Goal: Task Accomplishment & Management: Manage account settings

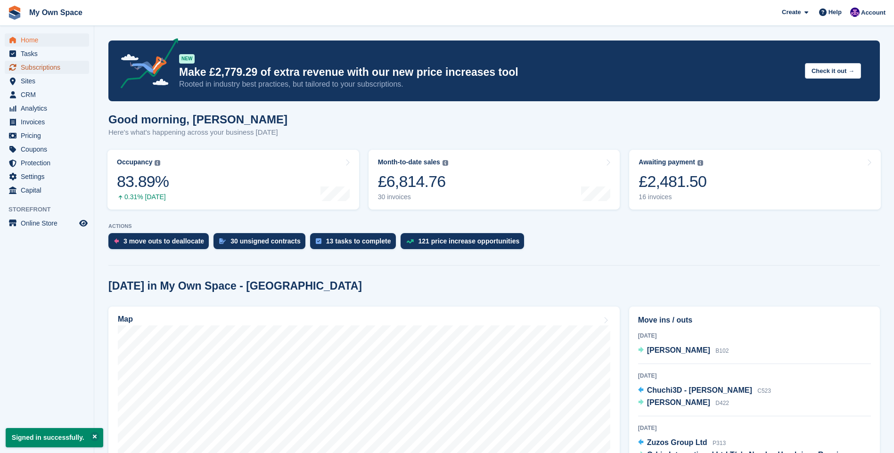
click at [66, 66] on span "Subscriptions" at bounding box center [49, 67] width 57 height 13
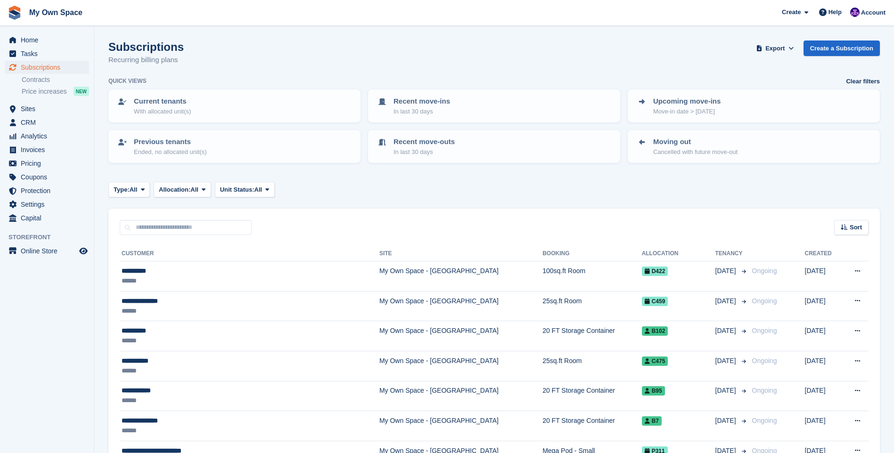
scroll to position [47, 0]
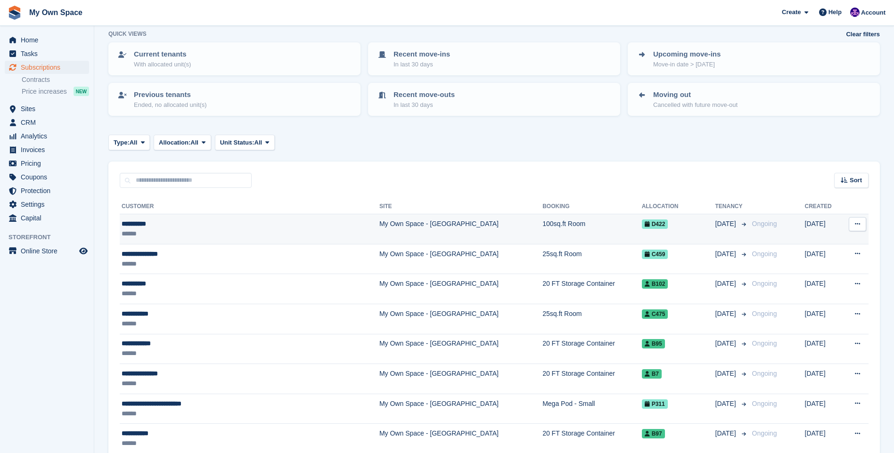
click at [379, 217] on td "My Own Space - [GEOGRAPHIC_DATA]" at bounding box center [460, 229] width 163 height 30
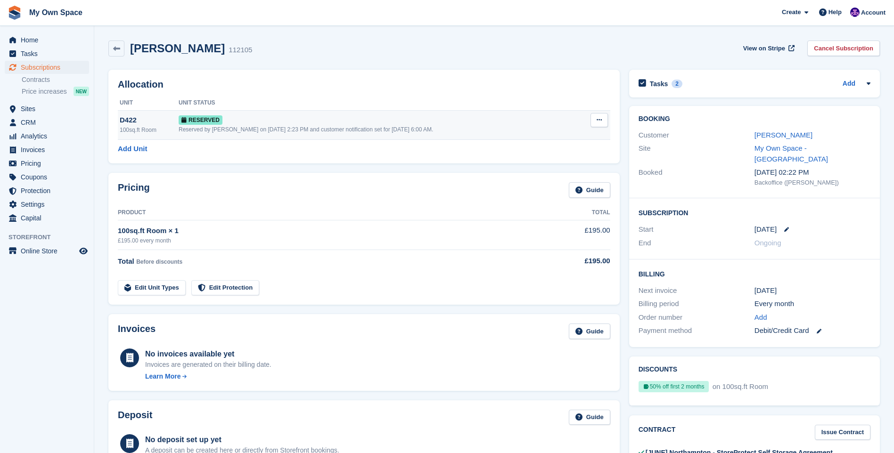
click at [127, 120] on div "D422" at bounding box center [149, 120] width 59 height 11
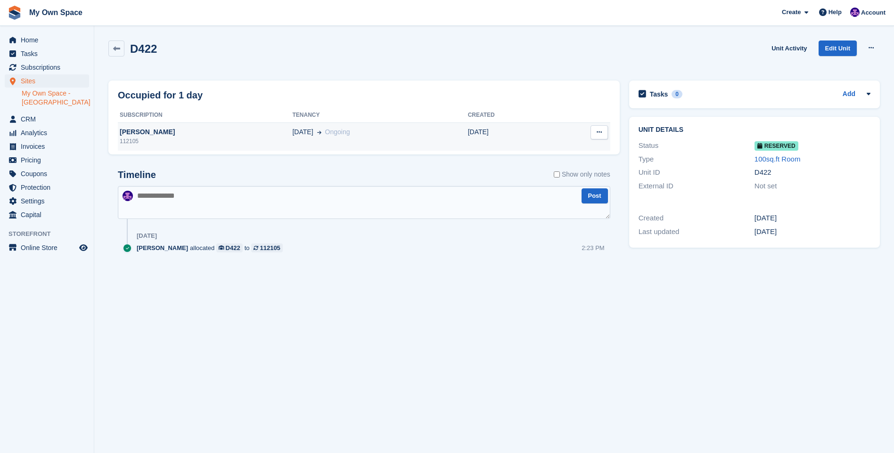
drag, startPoint x: 0, startPoint y: 0, endPoint x: 203, endPoint y: 138, distance: 244.9
click at [203, 138] on div "112105" at bounding box center [205, 141] width 174 height 8
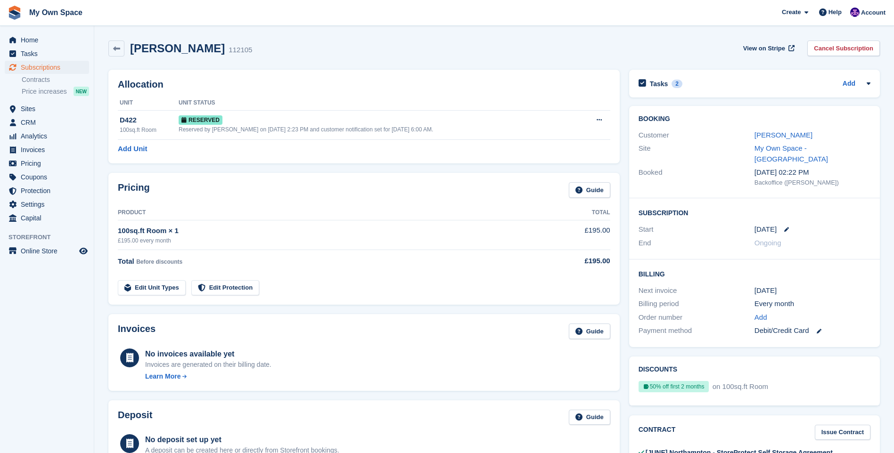
click at [484, 111] on td "Reserved Reserved by Paula Harris on 3rd Oct, 2:23 PM and customer notification…" at bounding box center [379, 124] width 401 height 29
click at [784, 133] on link "[PERSON_NAME]" at bounding box center [783, 135] width 58 height 8
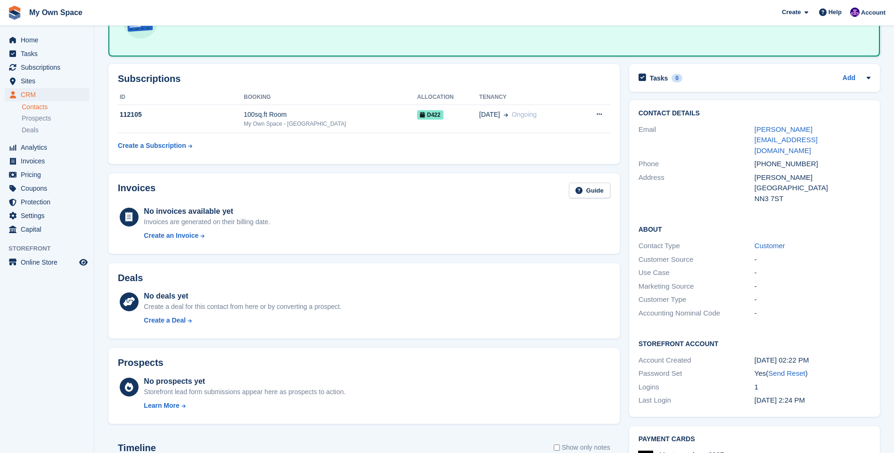
scroll to position [30, 0]
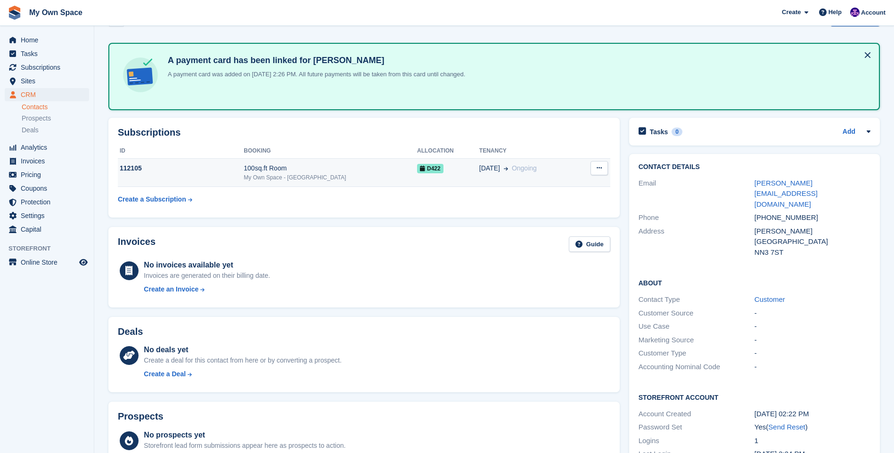
click at [268, 164] on div "100sq.ft Room" at bounding box center [330, 169] width 173 height 10
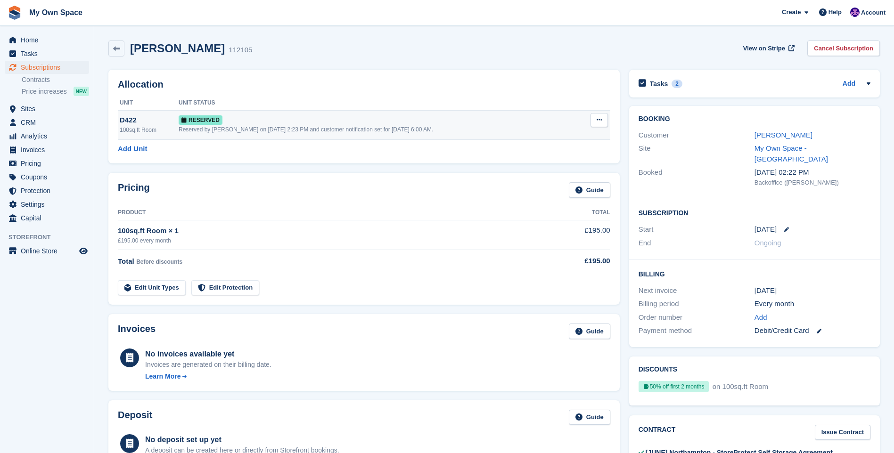
click at [603, 118] on button at bounding box center [598, 120] width 17 height 14
click at [287, 129] on div "Reserved by Paula Harris on 3rd Oct, 2:23 PM and customer notification set for …" at bounding box center [379, 129] width 401 height 8
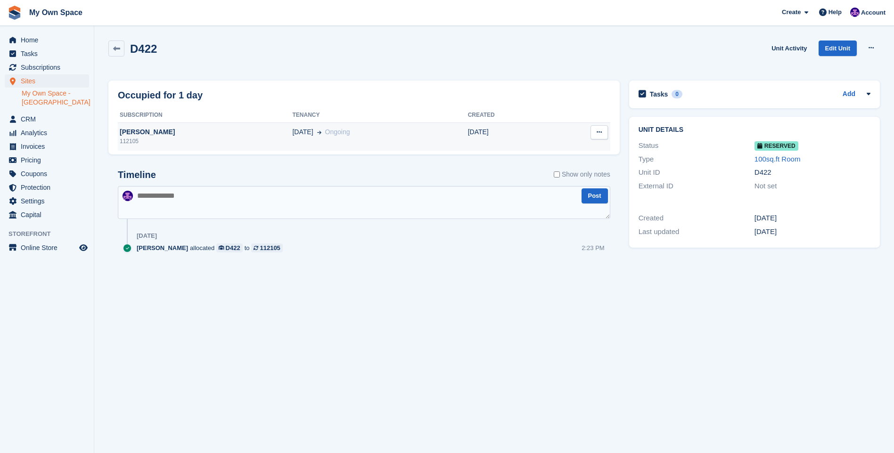
click at [144, 130] on div "[PERSON_NAME]" at bounding box center [205, 132] width 174 height 10
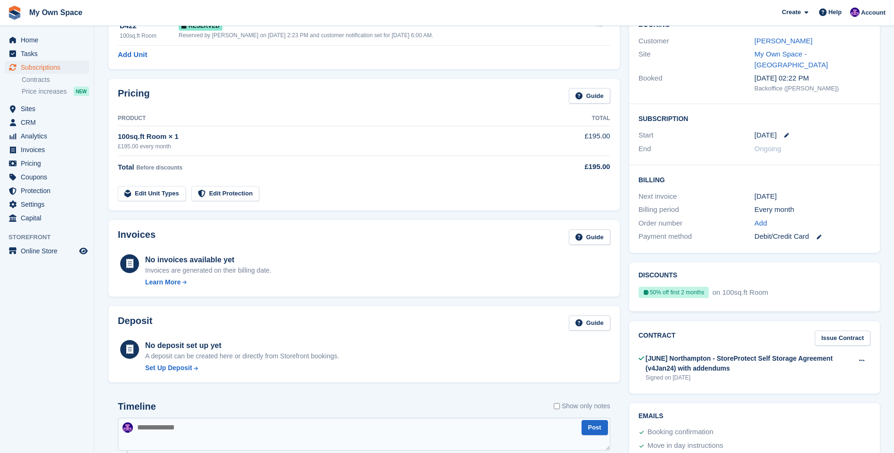
scroll to position [47, 0]
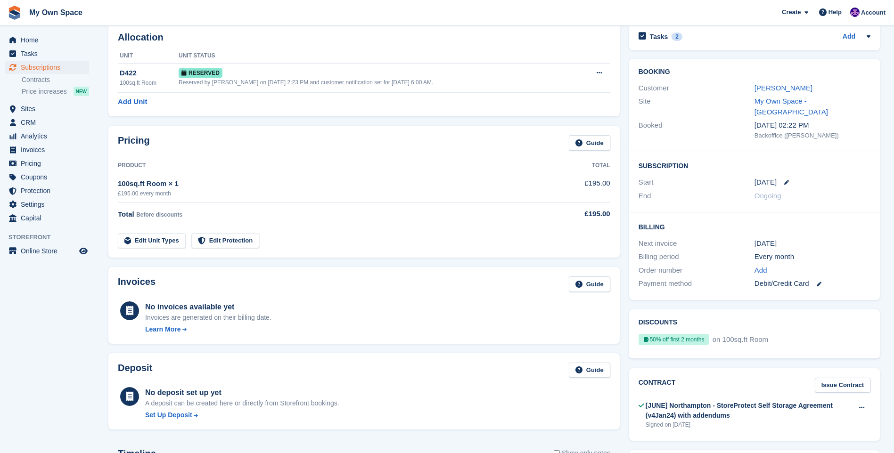
click at [779, 177] on div "5 Oct" at bounding box center [812, 182] width 116 height 11
click at [784, 180] on icon at bounding box center [786, 182] width 5 height 5
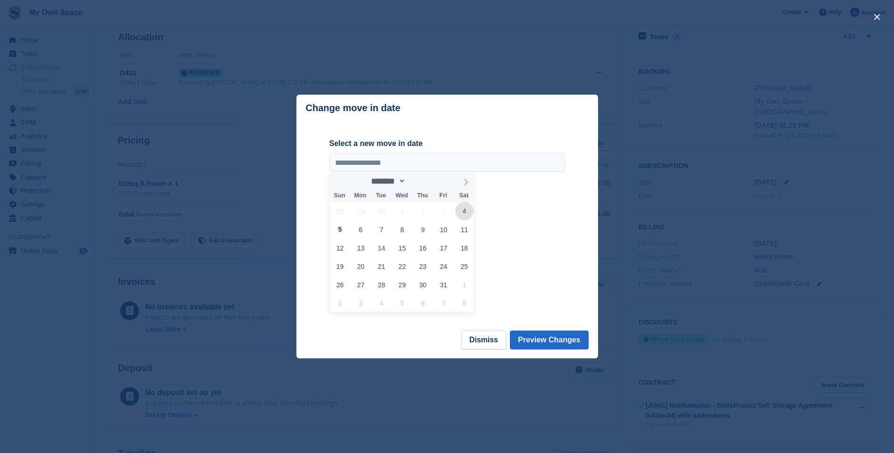
click at [462, 213] on span "4" at bounding box center [464, 211] width 18 height 18
click at [467, 212] on span "4" at bounding box center [464, 211] width 18 height 18
click at [346, 162] on input "**********" at bounding box center [447, 162] width 236 height 19
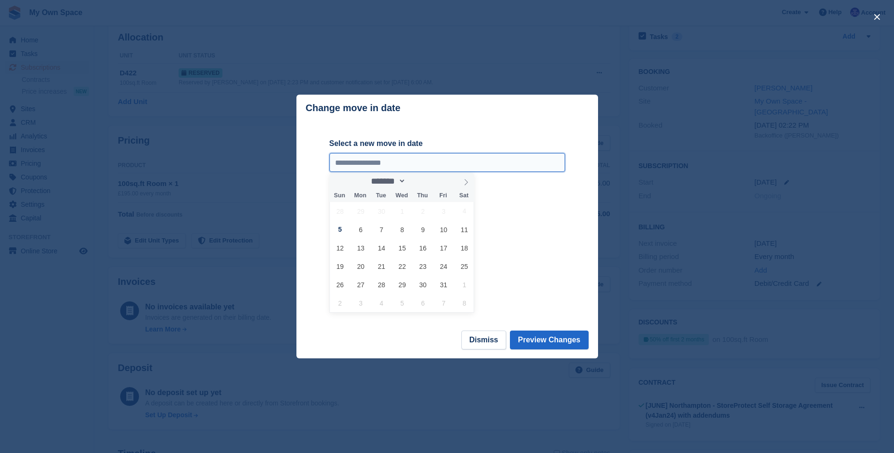
drag, startPoint x: 344, startPoint y: 161, endPoint x: 349, endPoint y: 163, distance: 4.9
click at [346, 161] on input "**********" at bounding box center [447, 162] width 236 height 19
drag, startPoint x: 490, startPoint y: 339, endPoint x: 500, endPoint y: 346, distance: 12.4
click at [491, 338] on button "Dismiss" at bounding box center [483, 340] width 45 height 19
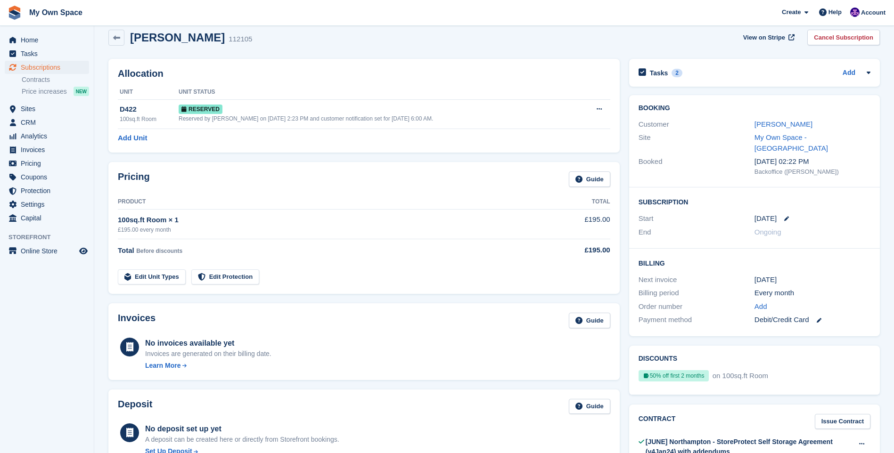
scroll to position [0, 0]
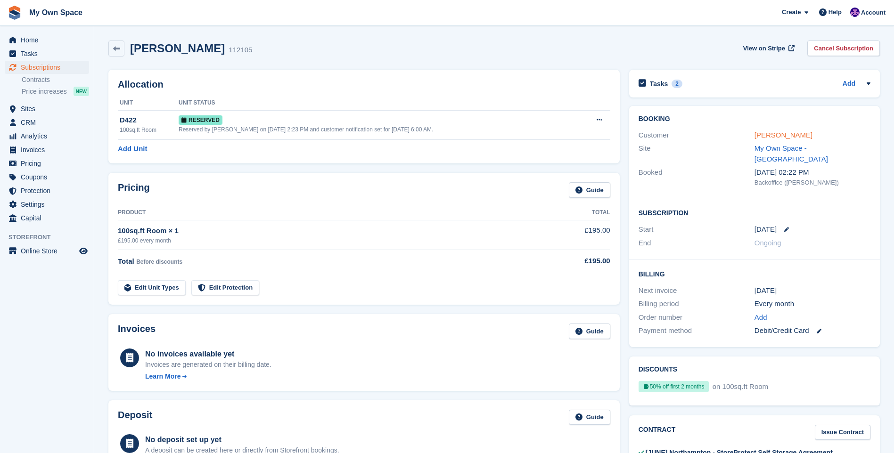
click at [770, 137] on link "[PERSON_NAME]" at bounding box center [783, 135] width 58 height 8
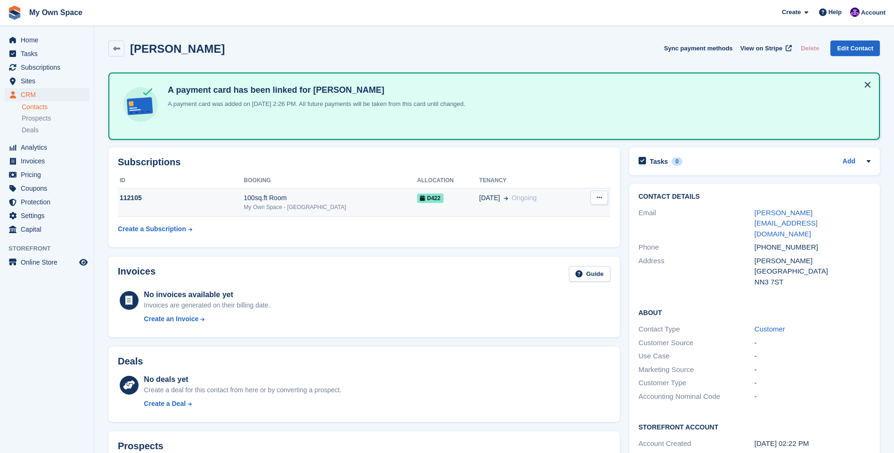
click at [597, 196] on icon at bounding box center [599, 198] width 5 height 6
click at [598, 193] on button at bounding box center [598, 198] width 17 height 14
click at [419, 196] on span "D422" at bounding box center [430, 198] width 26 height 9
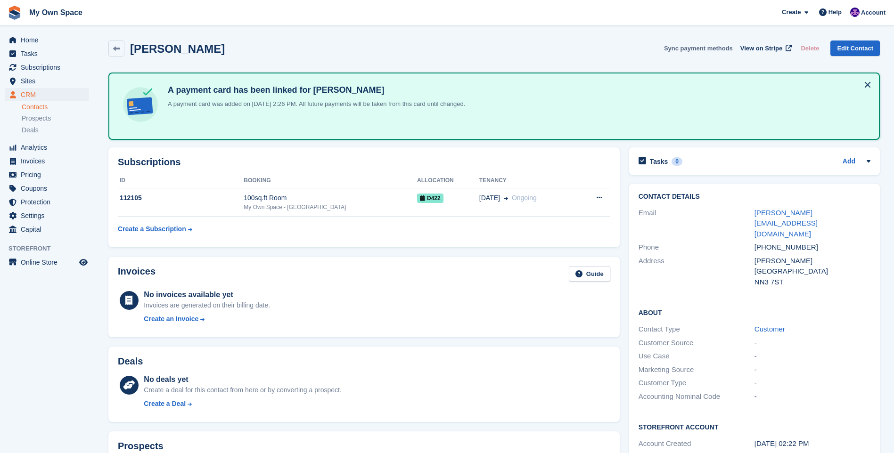
click at [719, 49] on button "Sync payment methods" at bounding box center [698, 49] width 69 height 16
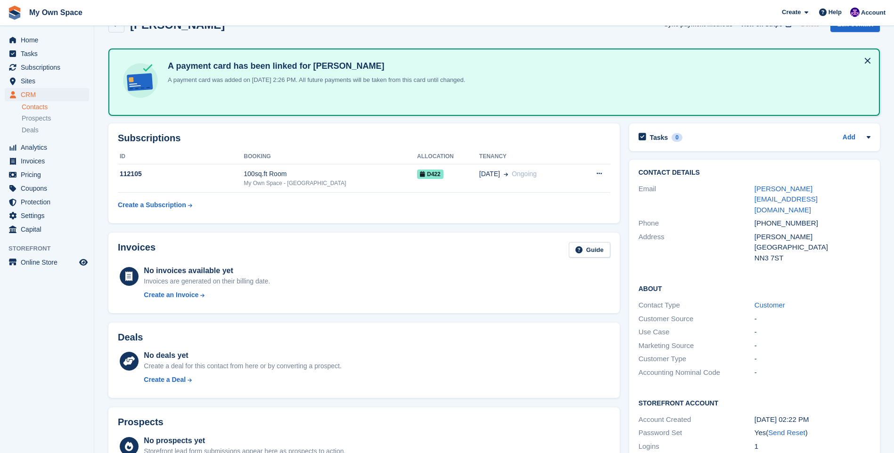
scroll to position [47, 0]
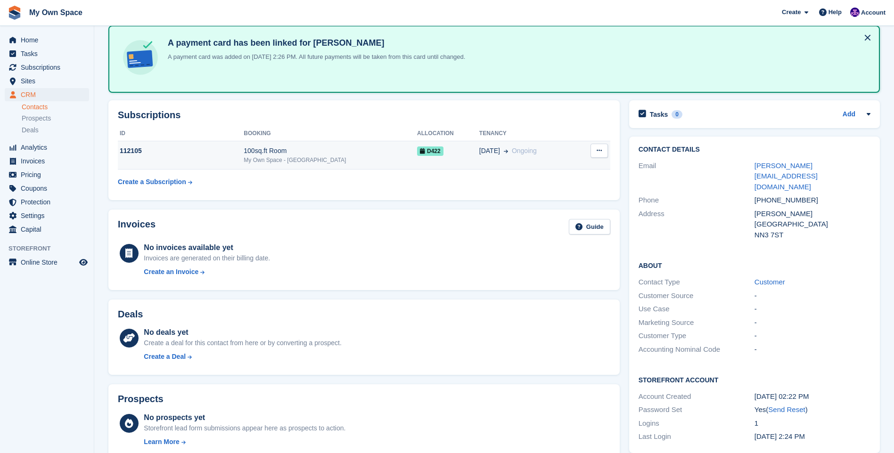
drag, startPoint x: 295, startPoint y: 153, endPoint x: 279, endPoint y: 159, distance: 16.5
click at [279, 159] on div "My Own Space - [GEOGRAPHIC_DATA]" at bounding box center [330, 160] width 173 height 8
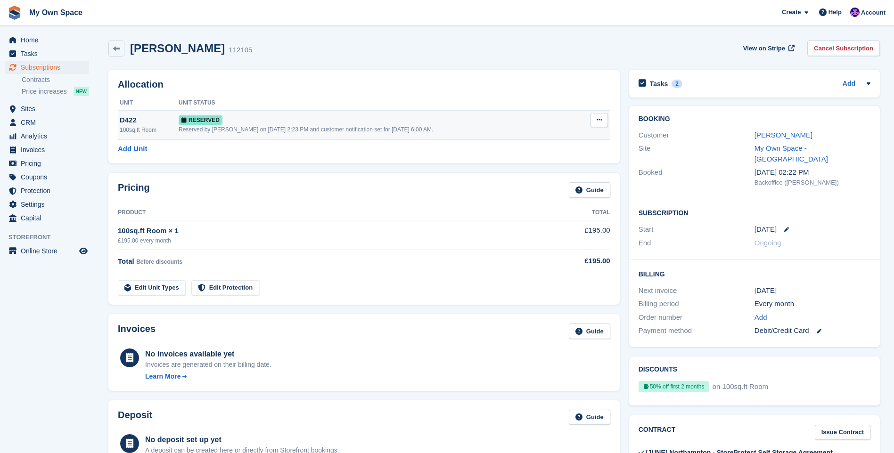
click at [597, 120] on icon at bounding box center [599, 120] width 5 height 6
click at [559, 140] on p "Grant Early Access" at bounding box center [563, 138] width 82 height 12
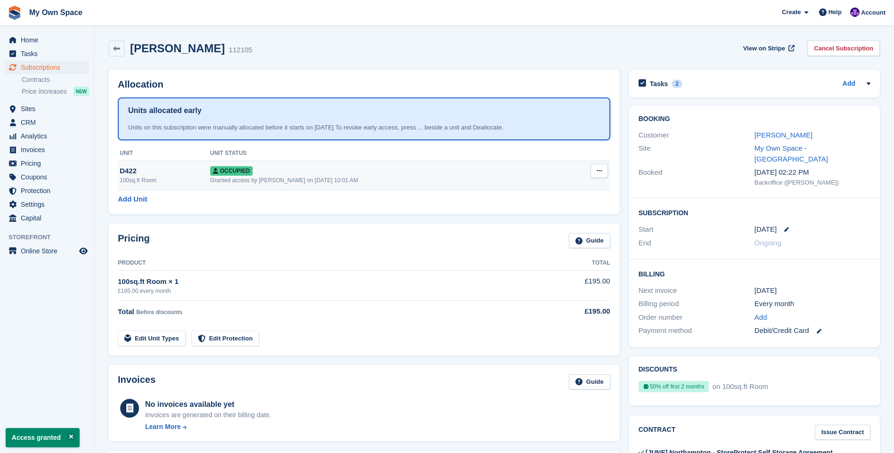
click at [596, 169] on button at bounding box center [598, 171] width 17 height 14
click at [597, 169] on icon at bounding box center [599, 171] width 5 height 6
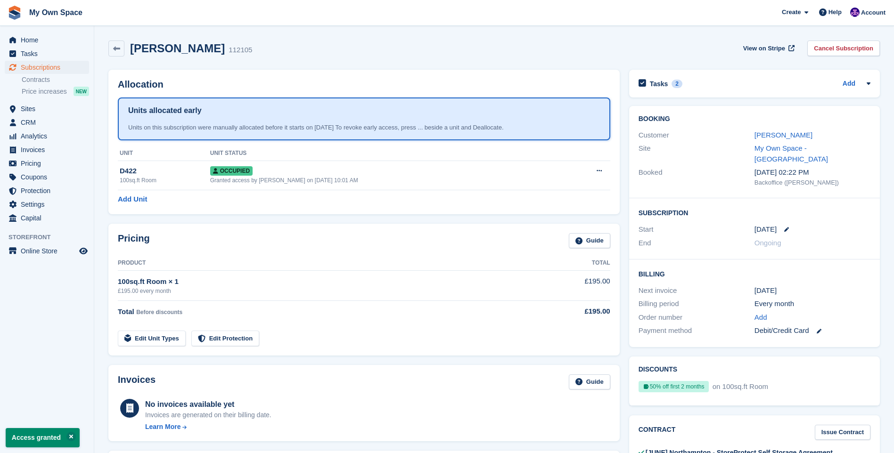
click at [476, 198] on div "Add Unit" at bounding box center [364, 199] width 492 height 11
click at [119, 38] on div "Ross kevan 112105 View on Stripe Cancel Subscription" at bounding box center [494, 50] width 781 height 29
click at [119, 45] on icon at bounding box center [116, 48] width 7 height 7
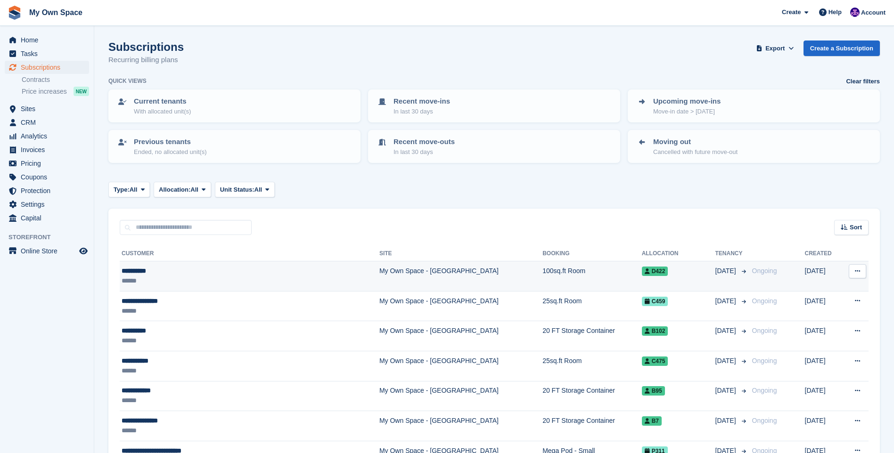
click at [136, 270] on div "**********" at bounding box center [216, 271] width 188 height 10
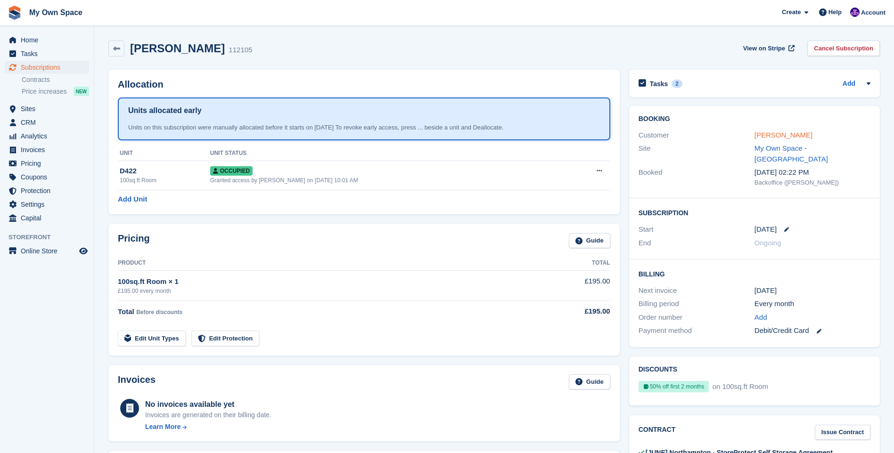
click at [762, 131] on link "[PERSON_NAME]" at bounding box center [783, 135] width 58 height 8
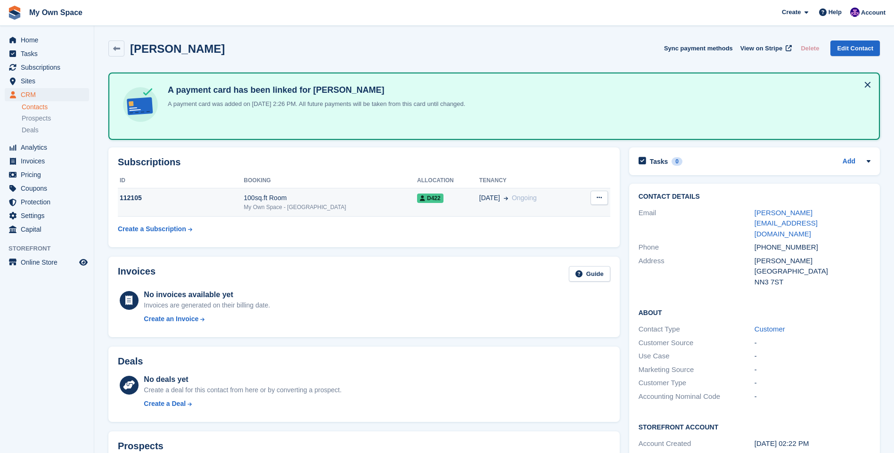
click at [594, 193] on button at bounding box center [598, 198] width 17 height 14
click at [595, 193] on button at bounding box center [598, 198] width 17 height 14
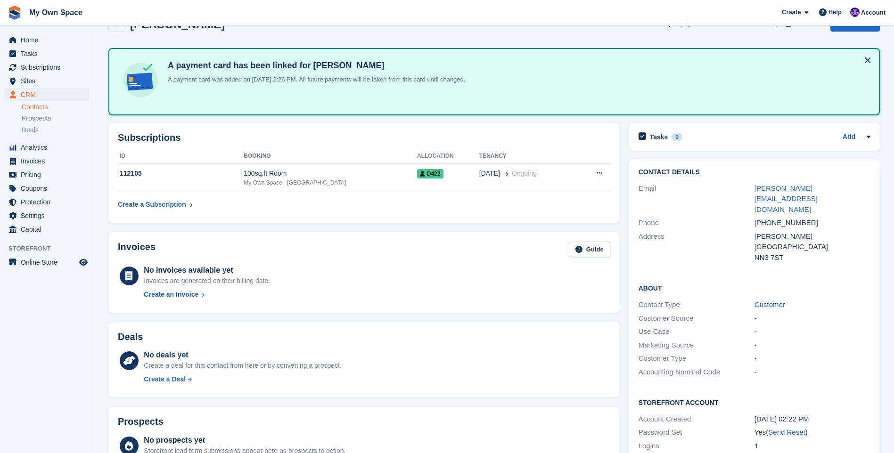
scroll to position [47, 0]
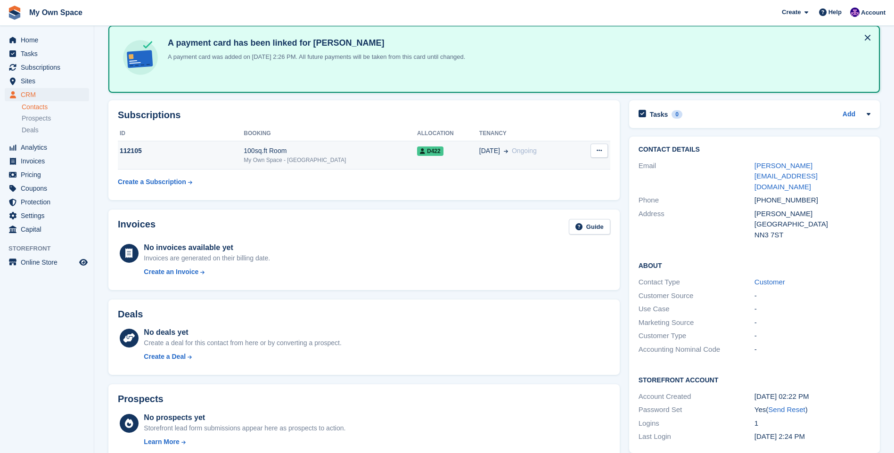
click at [603, 152] on button at bounding box center [598, 151] width 17 height 14
click at [594, 146] on button at bounding box center [598, 151] width 17 height 14
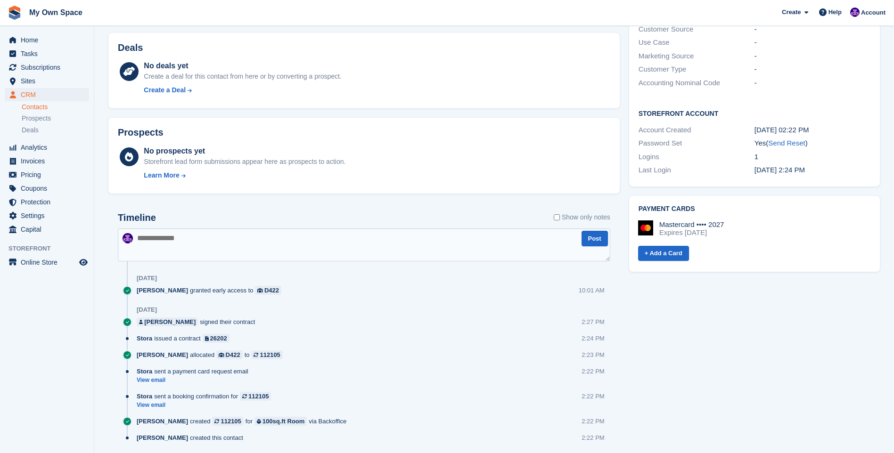
scroll to position [330, 0]
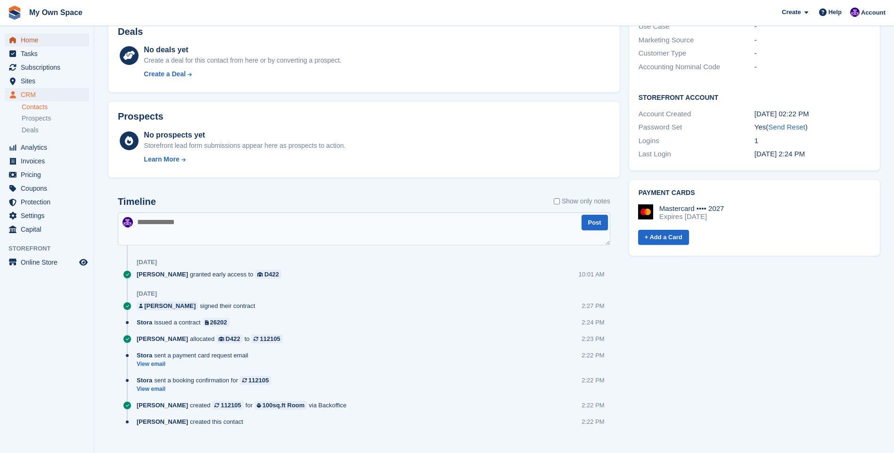
click at [42, 38] on span "Home" at bounding box center [49, 39] width 57 height 13
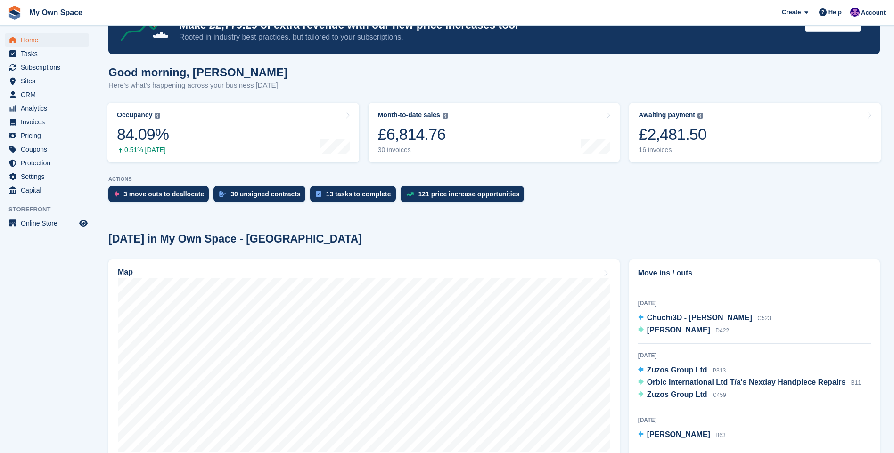
scroll to position [47, 0]
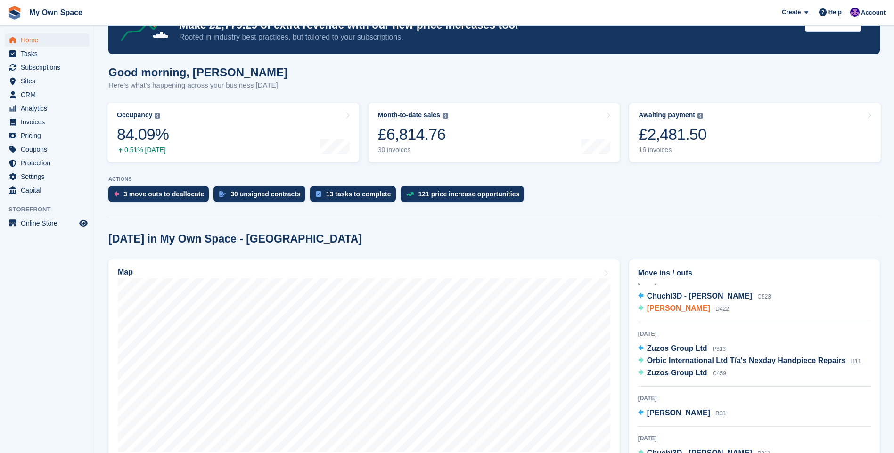
click at [654, 304] on span "[PERSON_NAME]" at bounding box center [678, 308] width 63 height 8
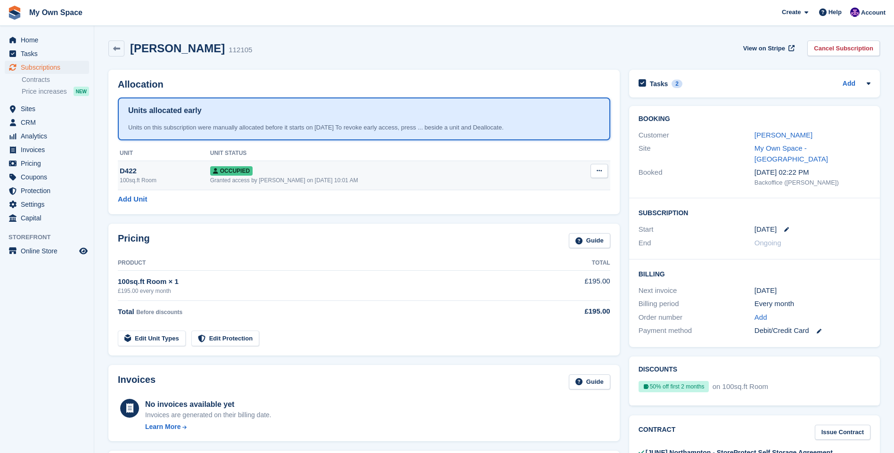
click at [607, 169] on button at bounding box center [598, 171] width 17 height 14
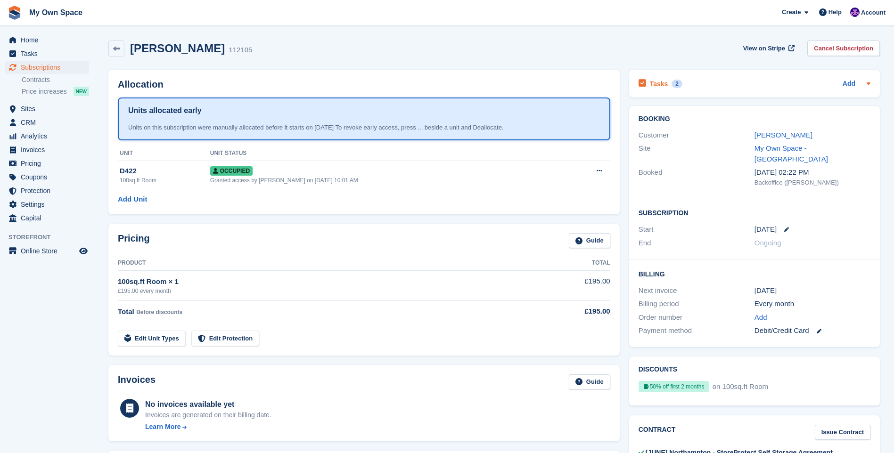
click at [647, 83] on div "Tasks 2" at bounding box center [661, 83] width 44 height 13
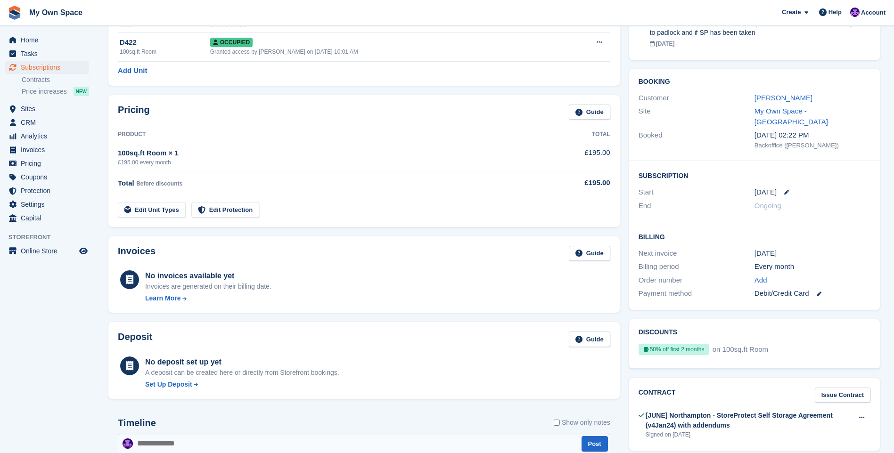
scroll to position [141, 0]
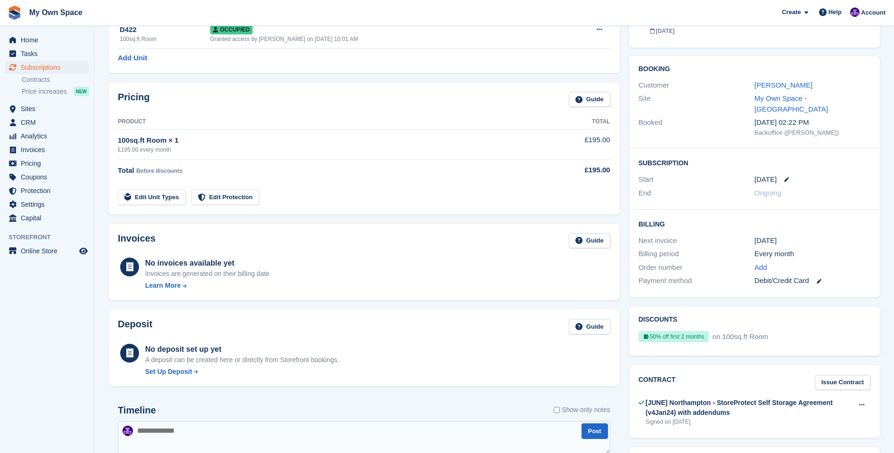
click at [451, 145] on div "100sq.ft Room × 1" at bounding box center [326, 140] width 417 height 11
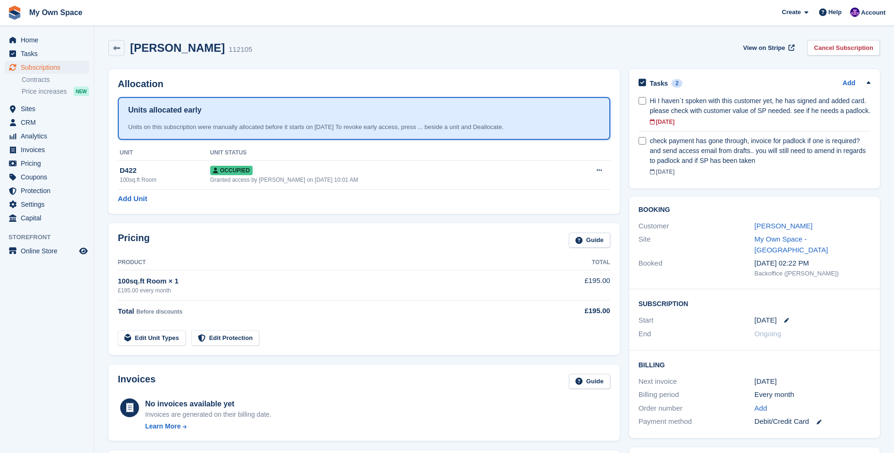
scroll to position [0, 0]
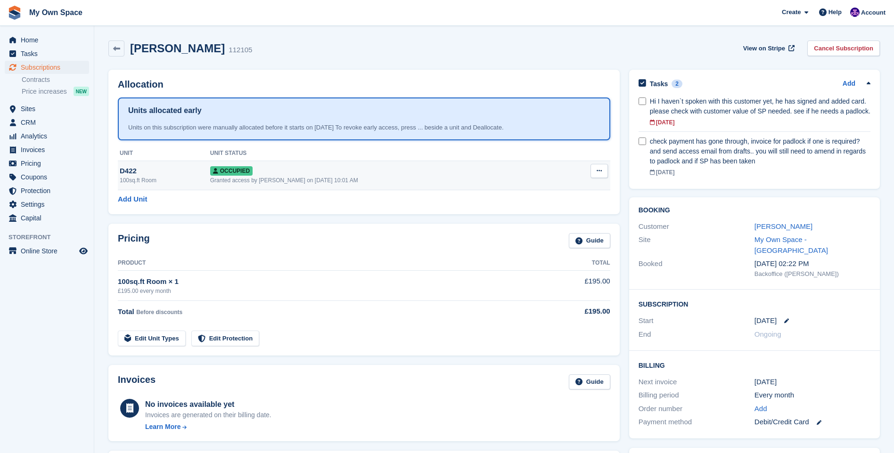
click at [565, 172] on td "Overlock Repossess Deallocate" at bounding box center [586, 175] width 47 height 29
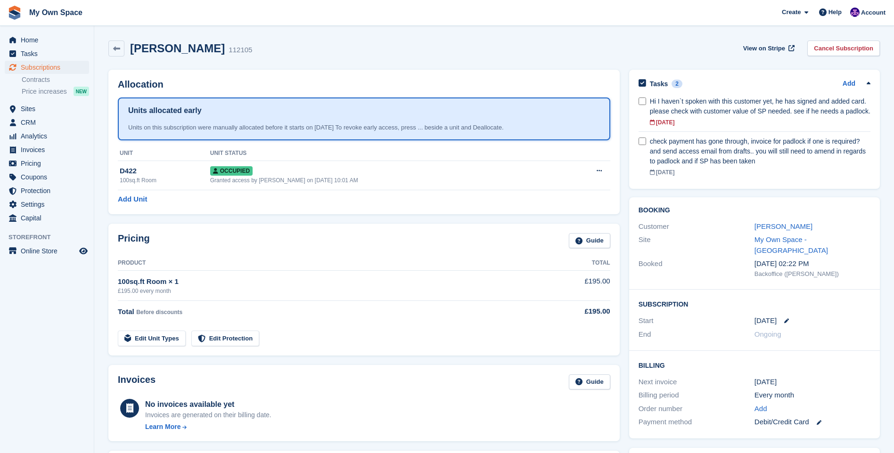
click at [614, 166] on div "Allocation Units allocated early Units on this subscription were manually alloc…" at bounding box center [363, 142] width 511 height 145
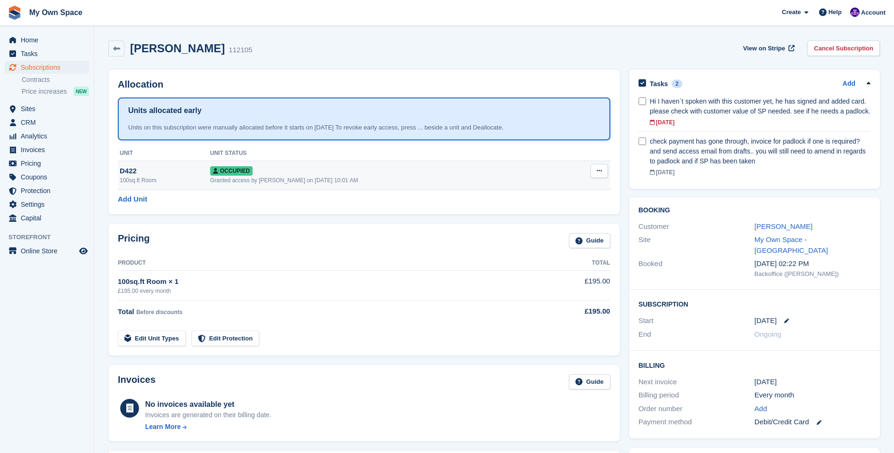
click at [602, 173] on button at bounding box center [598, 171] width 17 height 14
click at [601, 172] on icon at bounding box center [599, 171] width 5 height 6
click at [312, 176] on div "Granted access by Megan Angel on 4th Oct, 10:01 AM" at bounding box center [386, 180] width 353 height 8
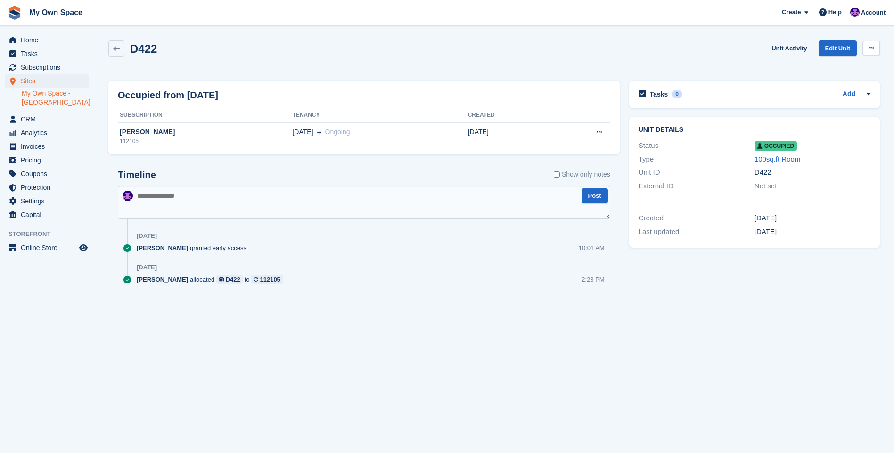
click at [869, 51] on button at bounding box center [870, 48] width 17 height 14
click at [156, 199] on textarea at bounding box center [364, 202] width 492 height 33
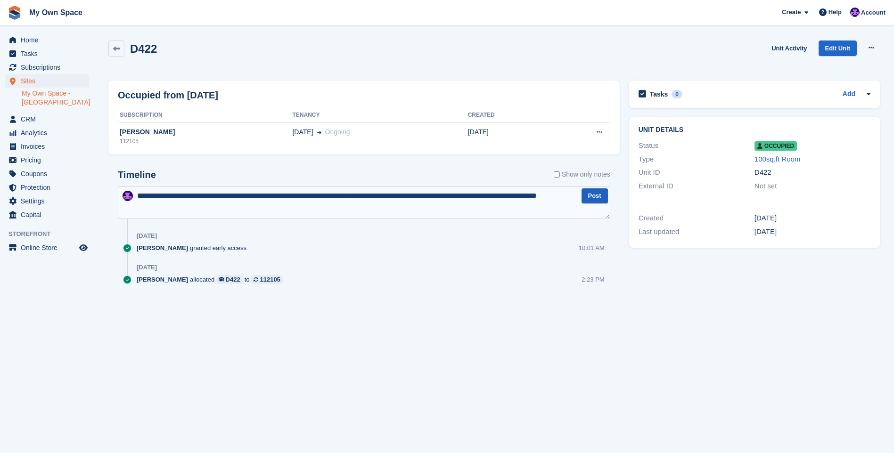
type textarea "**********"
click at [594, 189] on button "Post" at bounding box center [595, 197] width 26 height 16
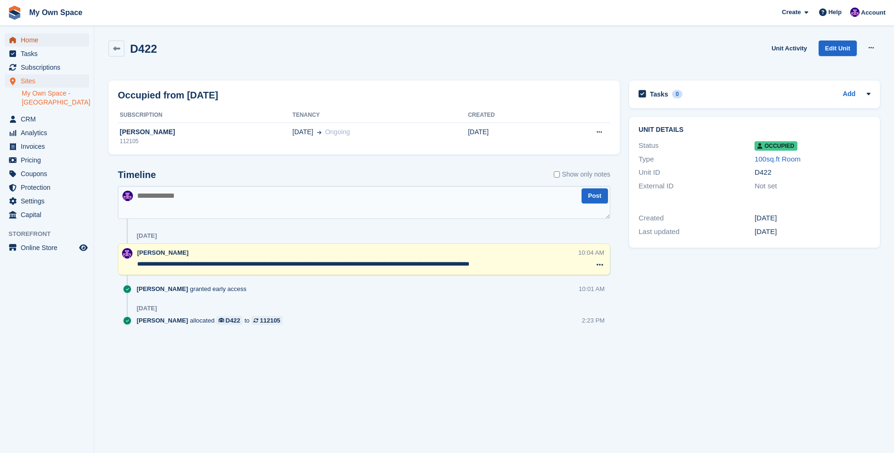
click at [60, 46] on span "Home" at bounding box center [49, 39] width 57 height 13
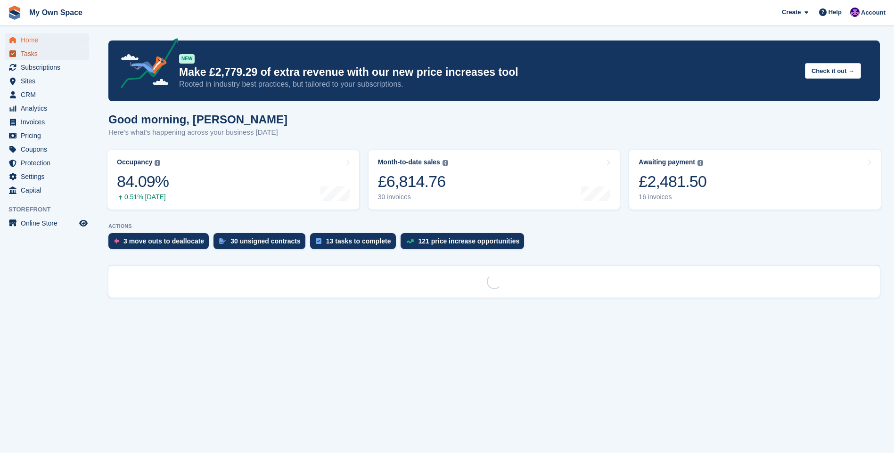
click at [55, 53] on span "Tasks" at bounding box center [49, 53] width 57 height 13
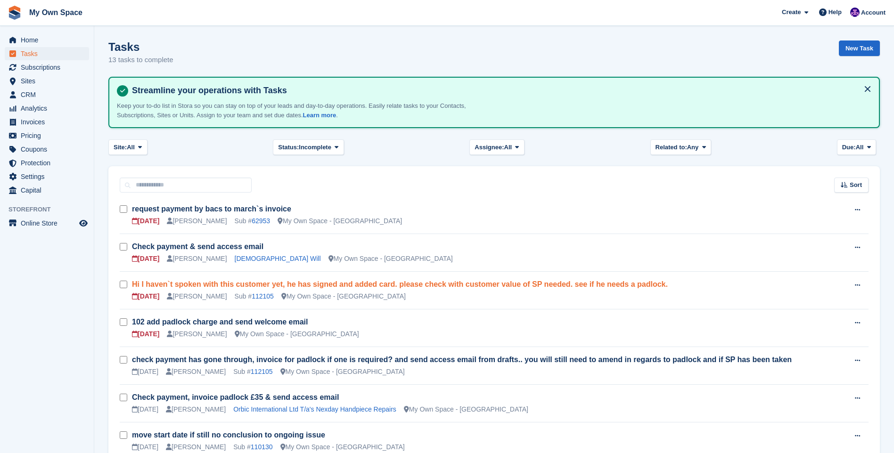
click at [203, 289] on h3 "Hi I haven`t spoken with this customer yet, he has signed and added card. pleas…" at bounding box center [489, 284] width 715 height 10
click at [204, 286] on link "Hi I haven`t spoken with this customer yet, he has signed and added card. pleas…" at bounding box center [400, 284] width 536 height 8
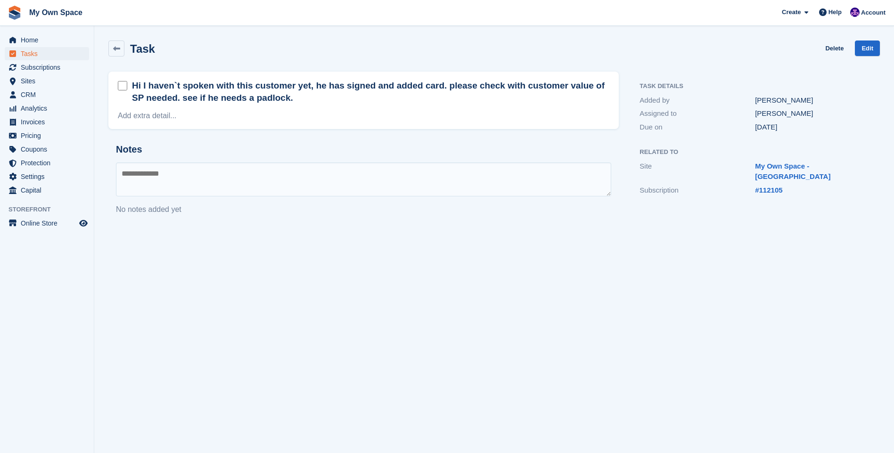
click at [126, 46] on div "Task" at bounding box center [139, 48] width 31 height 13
click at [112, 49] on link at bounding box center [116, 49] width 16 height 16
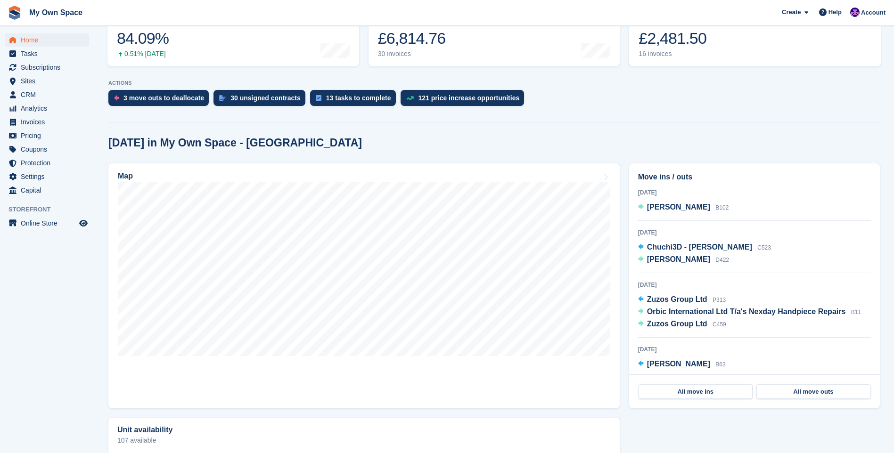
scroll to position [236, 0]
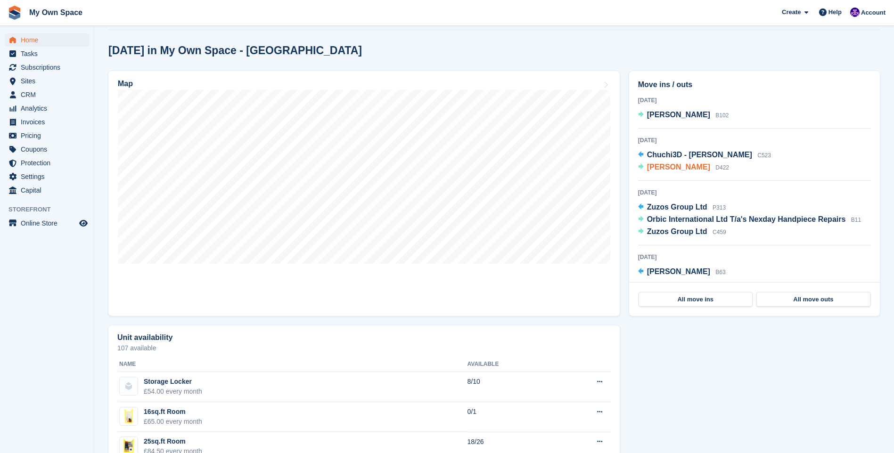
click at [678, 170] on span "Ross kevan" at bounding box center [678, 167] width 63 height 8
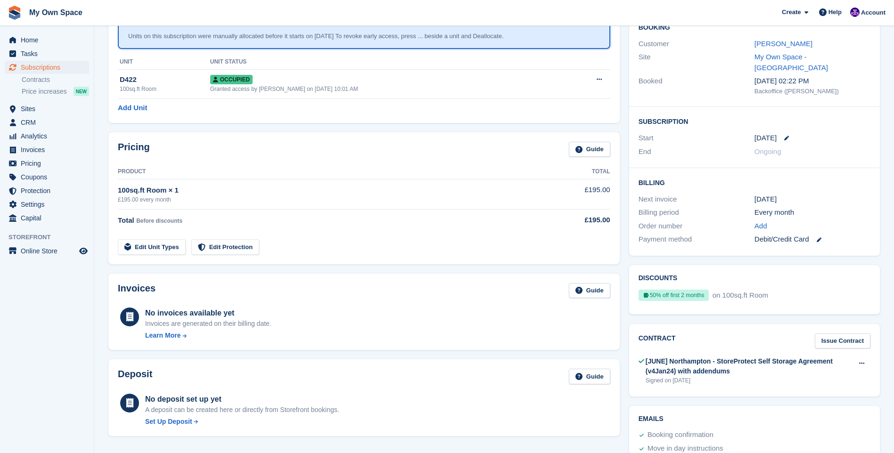
scroll to position [47, 0]
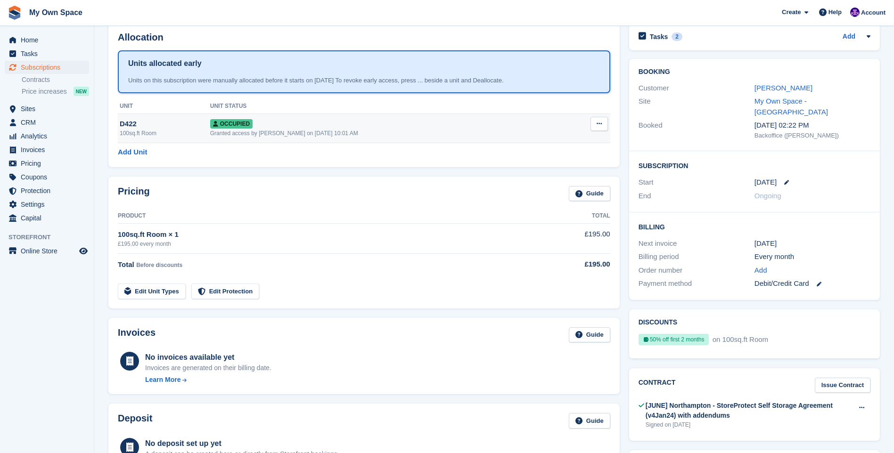
click at [593, 121] on button at bounding box center [598, 124] width 17 height 14
click at [595, 121] on button at bounding box center [598, 124] width 17 height 14
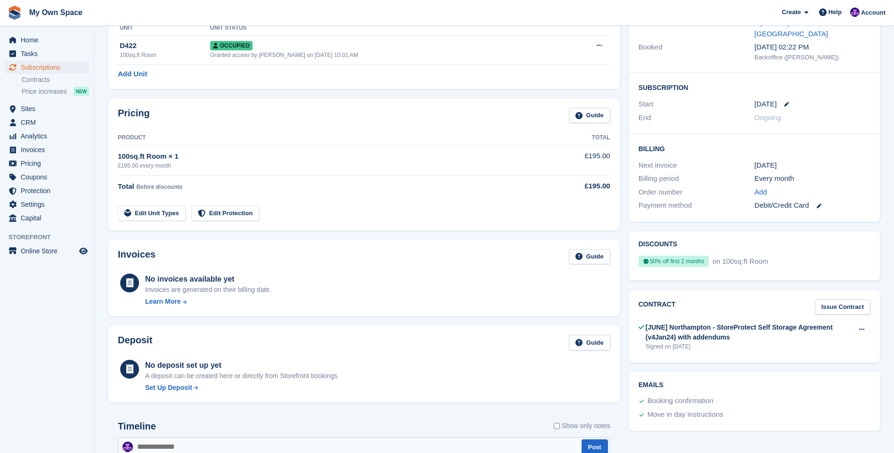
scroll to position [141, 0]
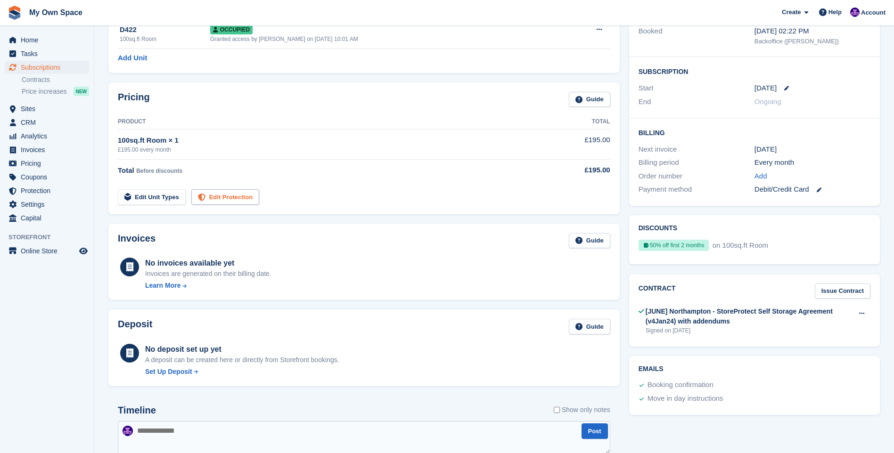
click at [220, 198] on link "Edit Protection" at bounding box center [225, 197] width 68 height 16
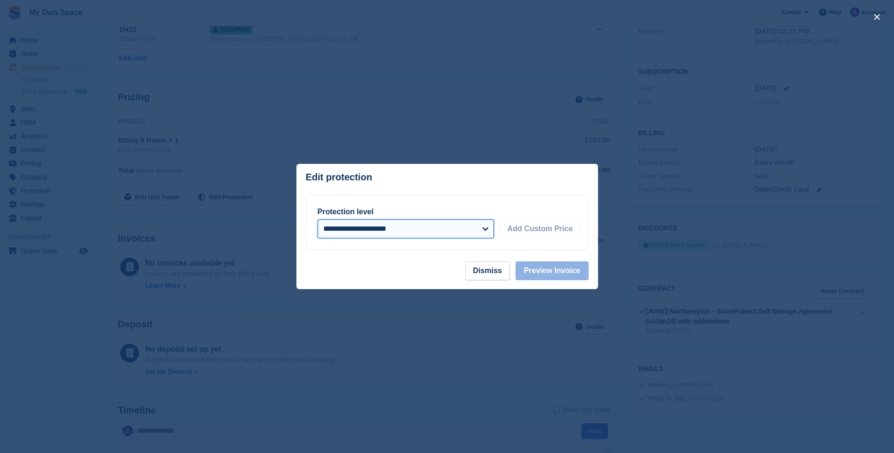
click at [444, 233] on select "**********" at bounding box center [406, 229] width 176 height 19
click at [420, 233] on select "**********" at bounding box center [406, 229] width 176 height 19
click at [467, 232] on select "**********" at bounding box center [406, 229] width 176 height 19
select select "*****"
click at [318, 221] on select "**********" at bounding box center [406, 229] width 176 height 19
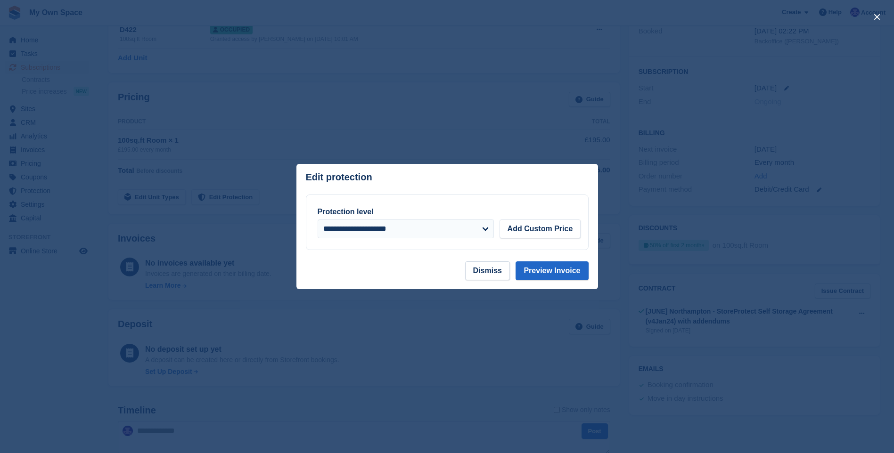
click at [505, 199] on div "**********" at bounding box center [447, 222] width 282 height 55
click at [540, 273] on button "Preview Invoice" at bounding box center [552, 271] width 73 height 19
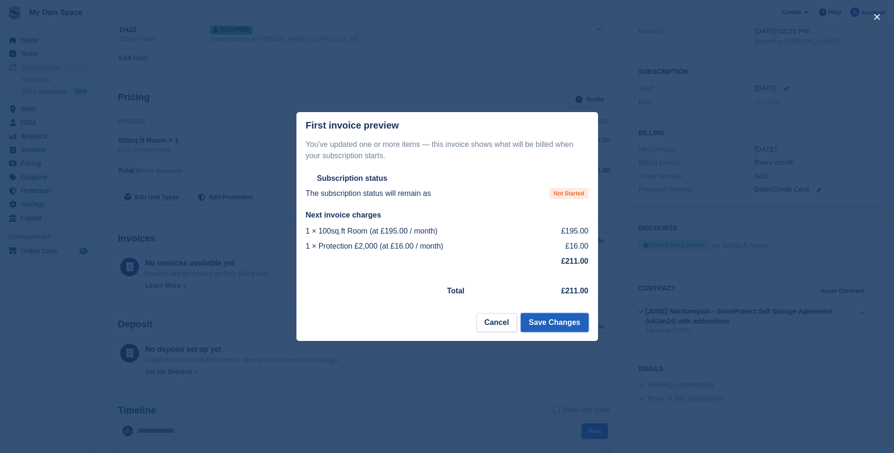
click at [538, 324] on button "Save Changes" at bounding box center [554, 322] width 67 height 19
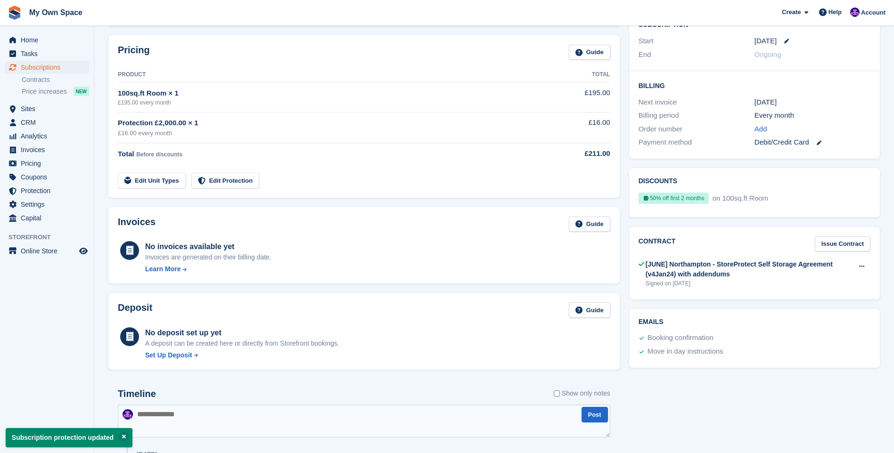
scroll to position [283, 0]
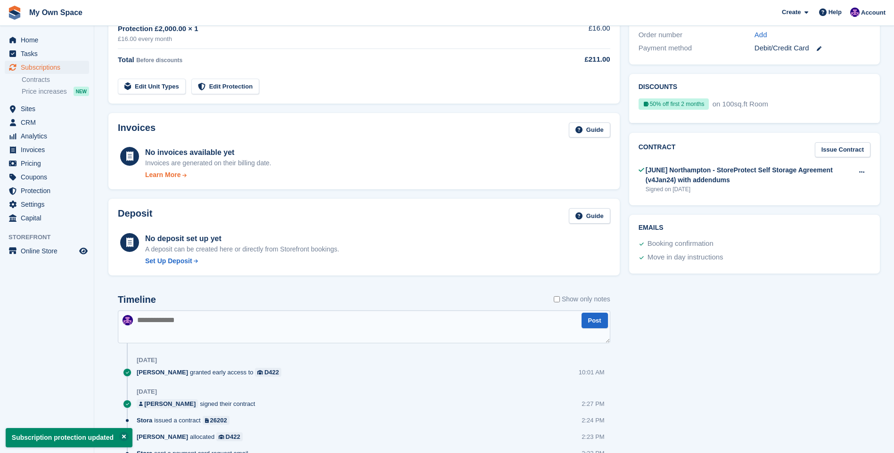
click at [180, 172] on div "Learn More" at bounding box center [208, 175] width 126 height 10
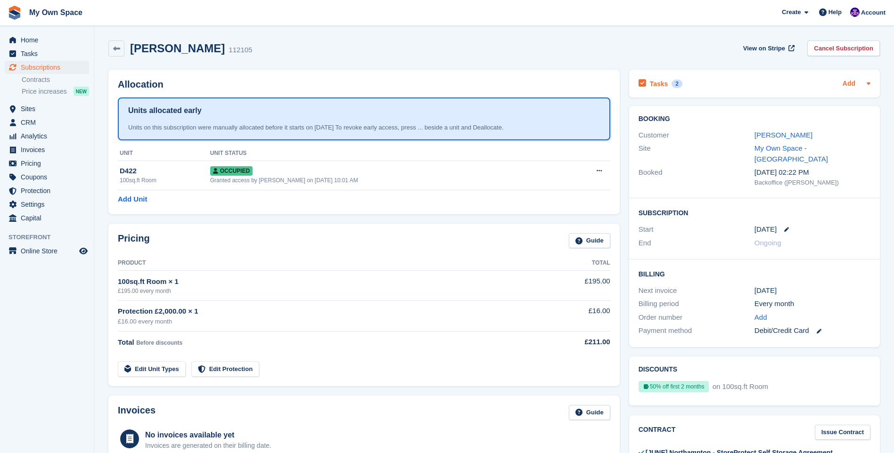
click at [853, 81] on link "Add" at bounding box center [849, 84] width 13 height 11
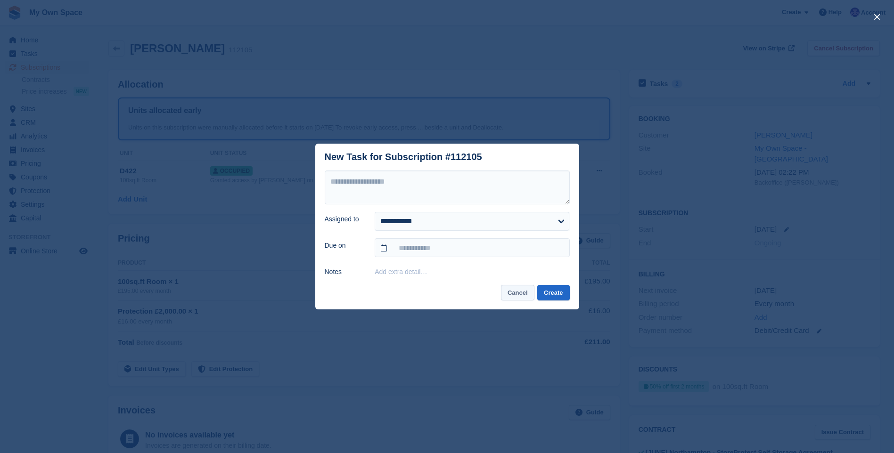
click at [522, 290] on button "Cancel" at bounding box center [517, 293] width 33 height 16
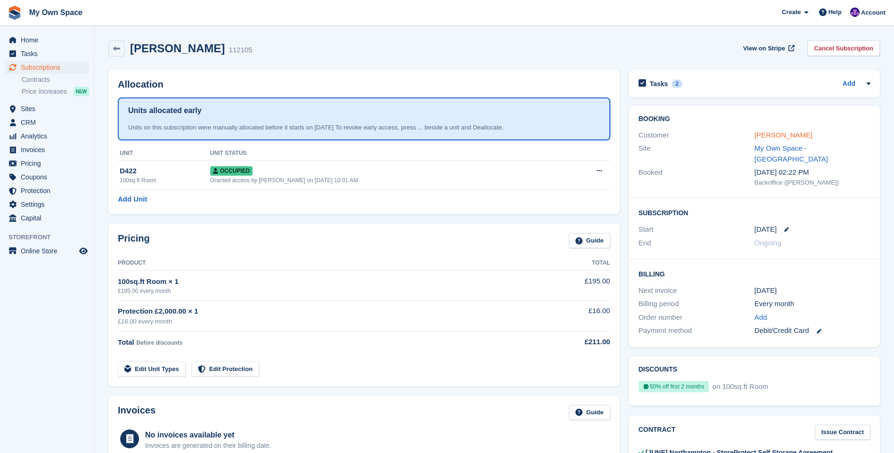
click at [775, 133] on link "[PERSON_NAME]" at bounding box center [783, 135] width 58 height 8
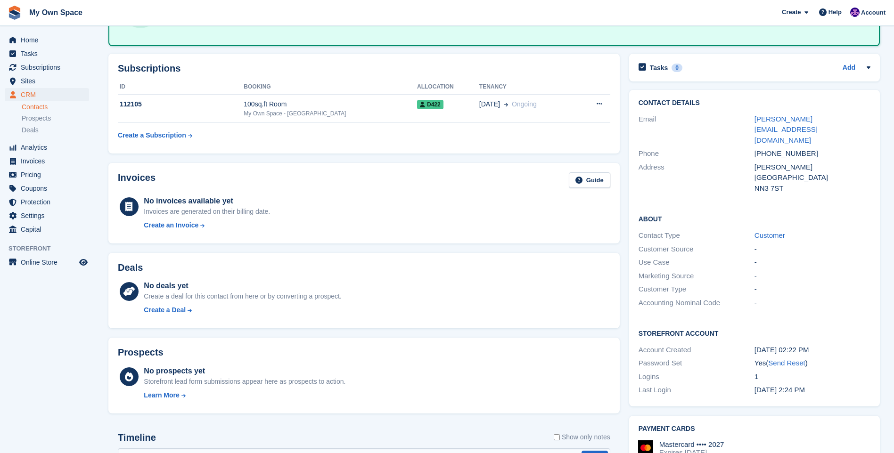
scroll to position [94, 0]
click at [174, 221] on div "Create an Invoice" at bounding box center [171, 225] width 55 height 10
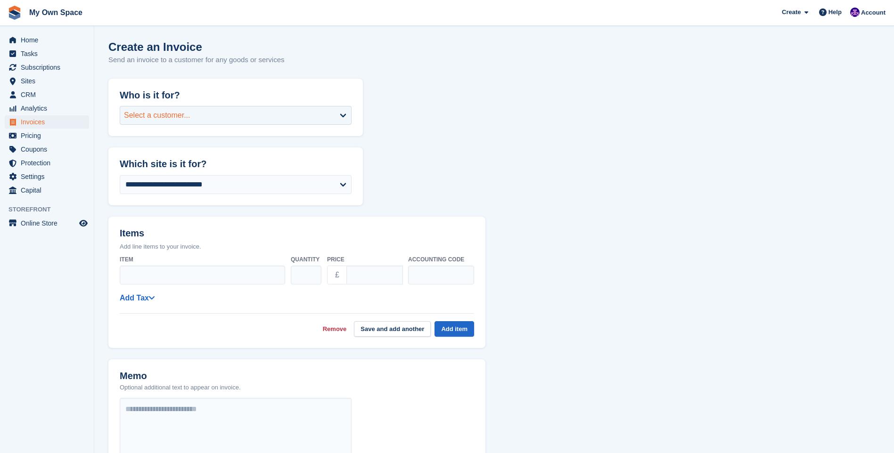
click at [176, 113] on div "Select a customer..." at bounding box center [157, 115] width 66 height 11
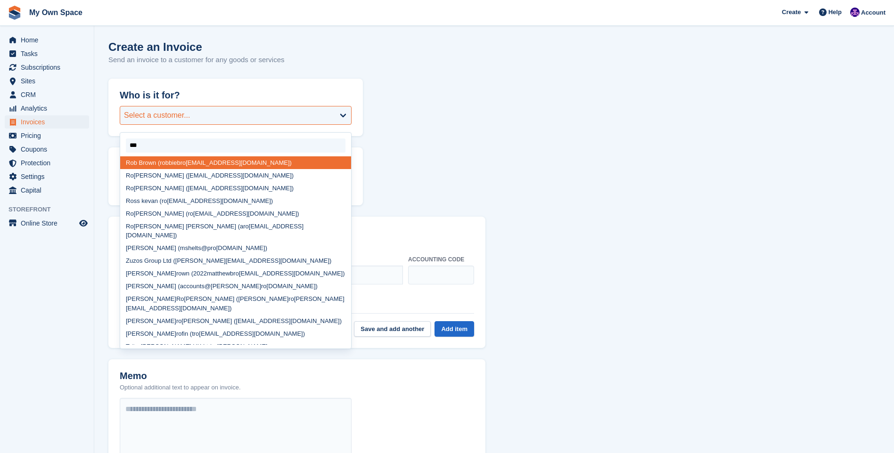
type input "****"
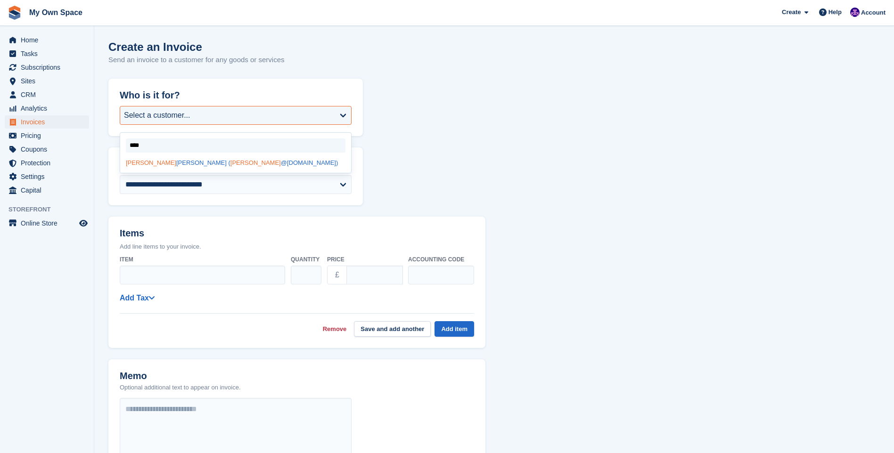
click at [230, 163] on span "ross" at bounding box center [255, 162] width 50 height 7
select select "******"
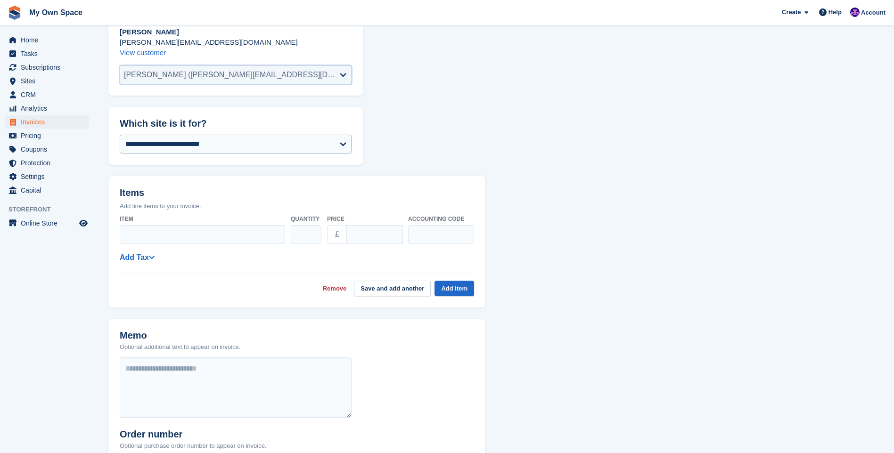
scroll to position [94, 0]
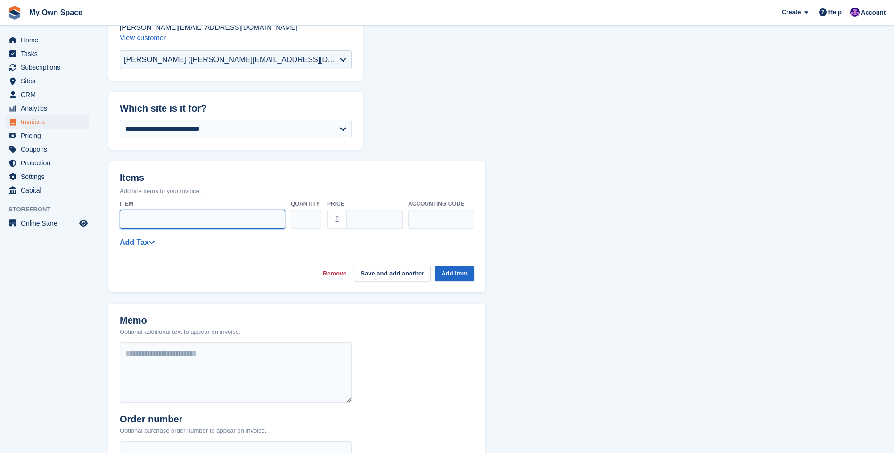
click at [177, 213] on input "Item" at bounding box center [202, 219] width 165 height 19
type input "**********"
drag, startPoint x: 371, startPoint y: 216, endPoint x: 354, endPoint y: 207, distance: 19.2
click at [349, 211] on input "****" at bounding box center [374, 219] width 57 height 19
type input "*****"
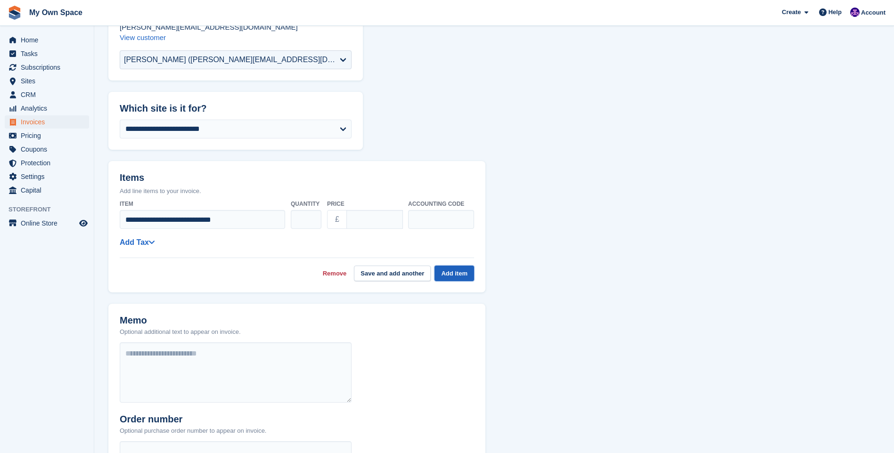
click at [462, 273] on button "Add item" at bounding box center [454, 274] width 40 height 16
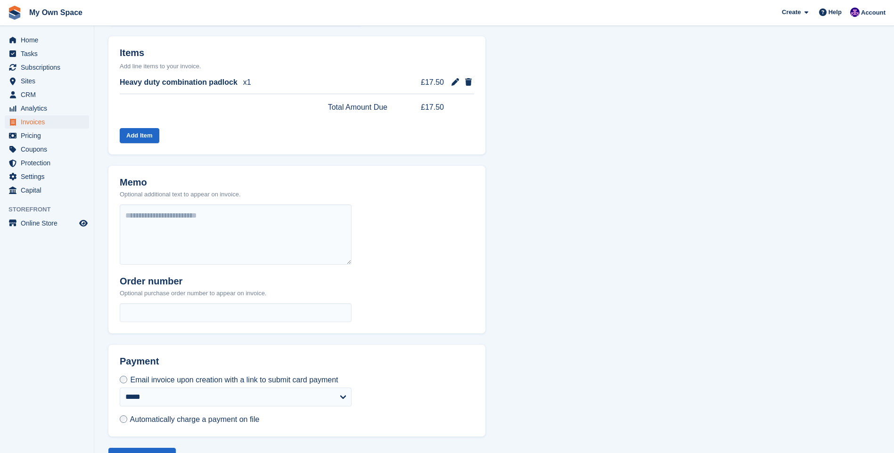
scroll to position [247, 0]
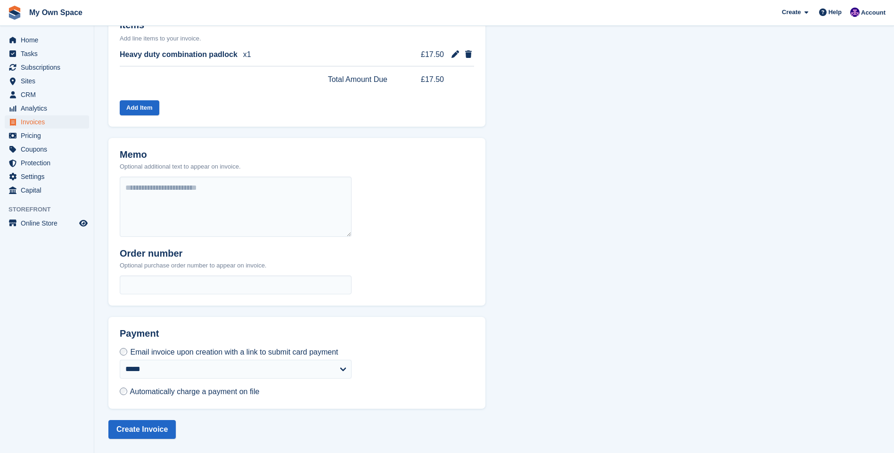
click at [156, 391] on span "Automatically charge a payment on file" at bounding box center [195, 392] width 130 height 8
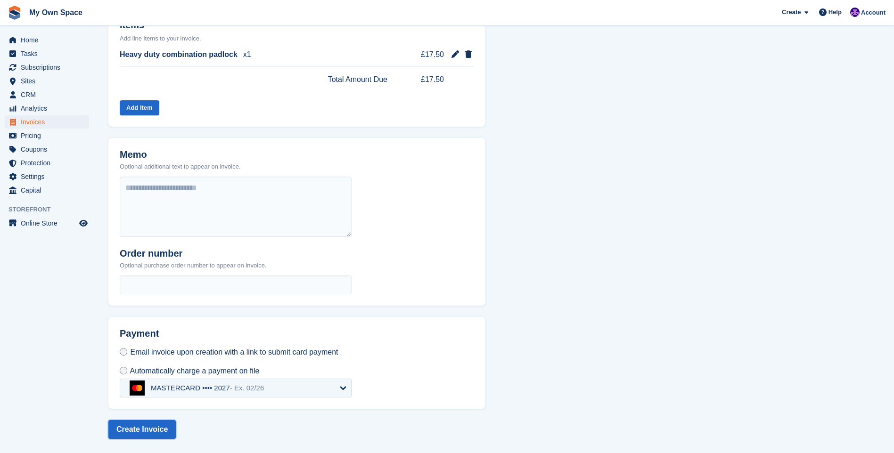
click at [154, 426] on button "Create Invoice" at bounding box center [141, 429] width 67 height 19
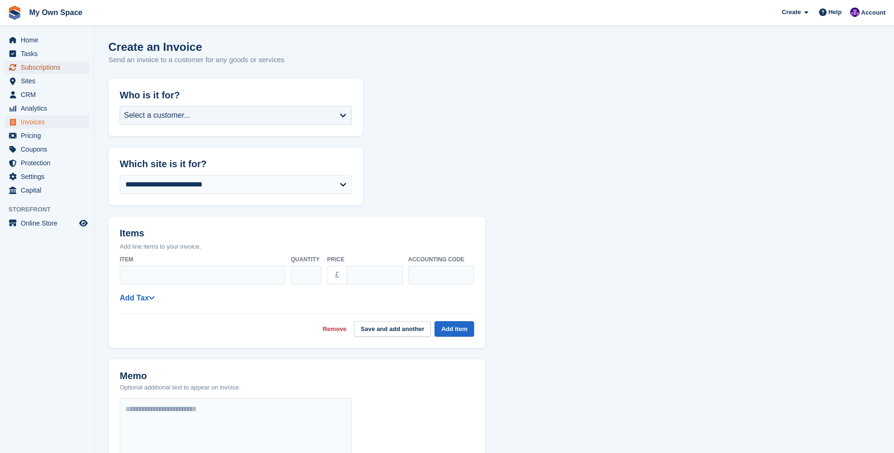
click at [41, 62] on span "Subscriptions" at bounding box center [49, 67] width 57 height 13
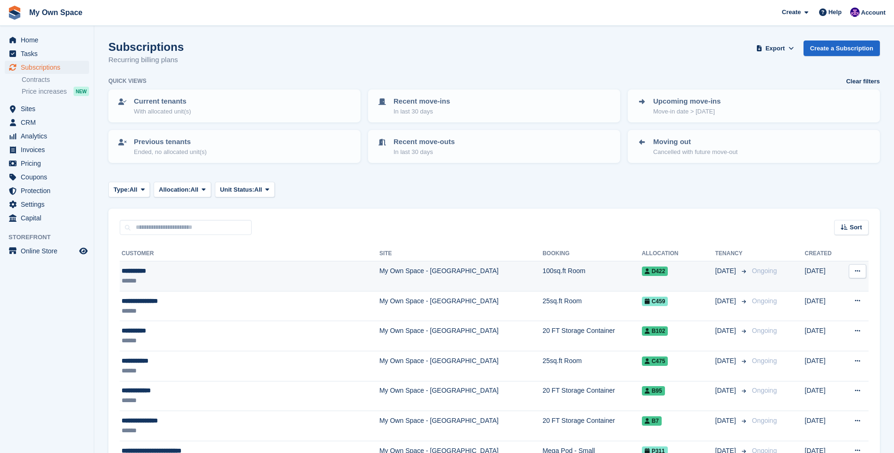
click at [296, 267] on div "**********" at bounding box center [216, 271] width 188 height 10
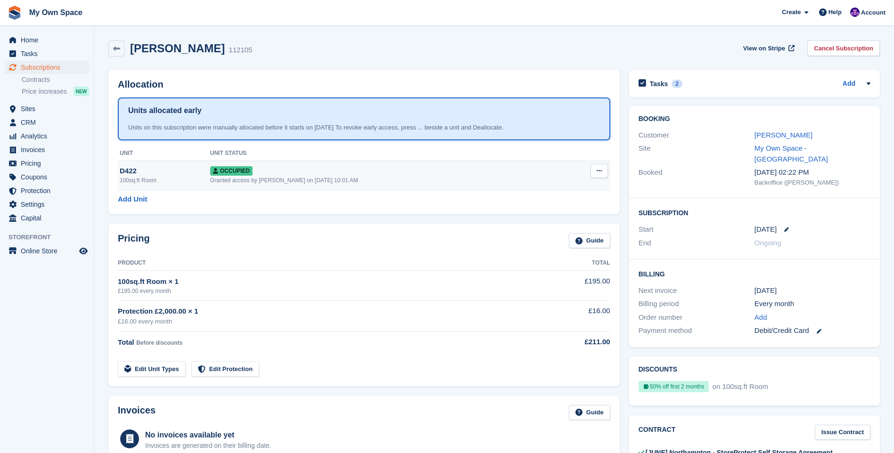
click at [594, 172] on button at bounding box center [598, 171] width 17 height 14
click at [595, 171] on button at bounding box center [598, 171] width 17 height 14
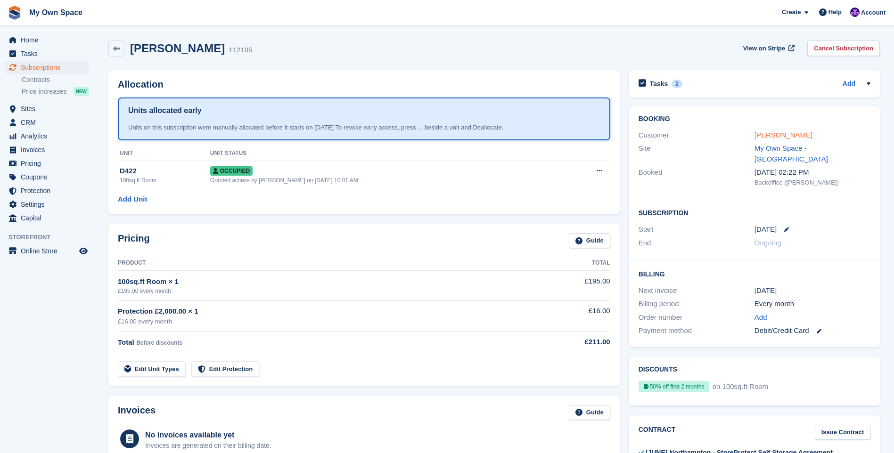
click at [780, 138] on link "[PERSON_NAME]" at bounding box center [783, 135] width 58 height 8
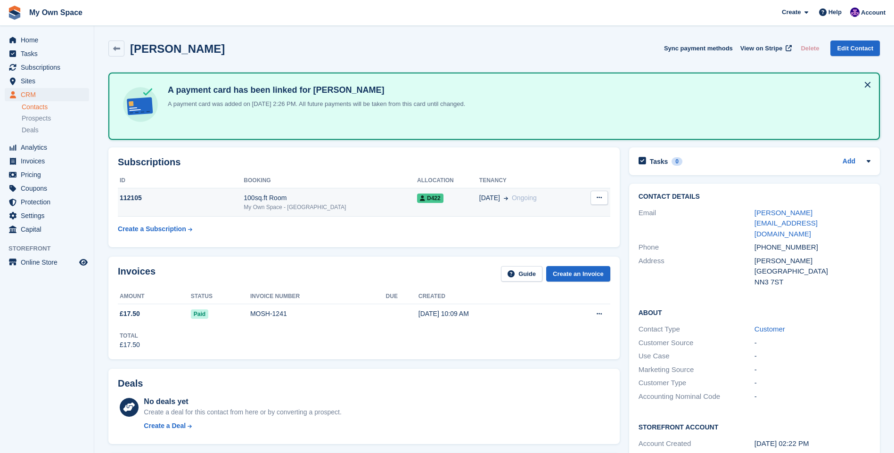
click at [162, 198] on div "112105" at bounding box center [181, 198] width 126 height 10
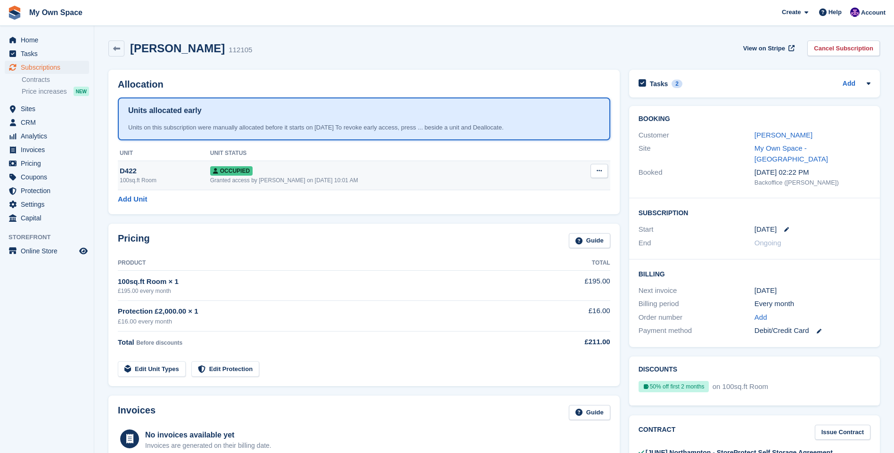
click at [225, 181] on div "Granted access by Megan Angel on 4th Oct, 10:01 AM" at bounding box center [386, 180] width 353 height 8
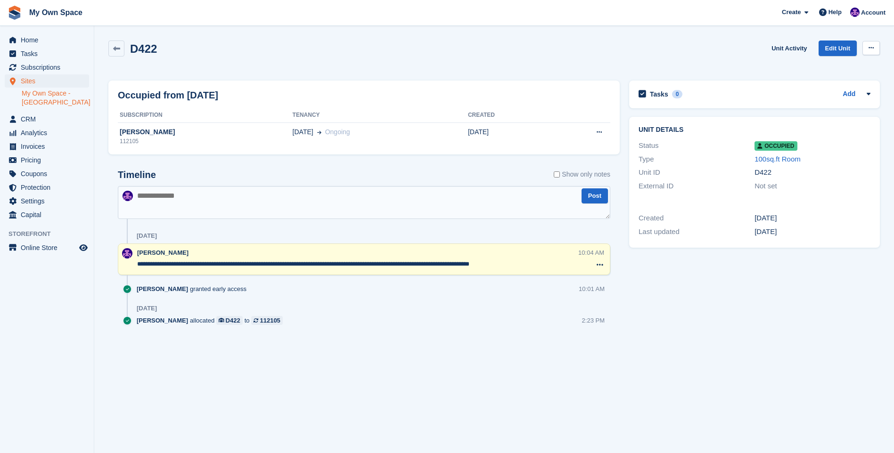
click at [867, 46] on button at bounding box center [870, 48] width 17 height 14
click at [118, 47] on icon at bounding box center [116, 48] width 7 height 7
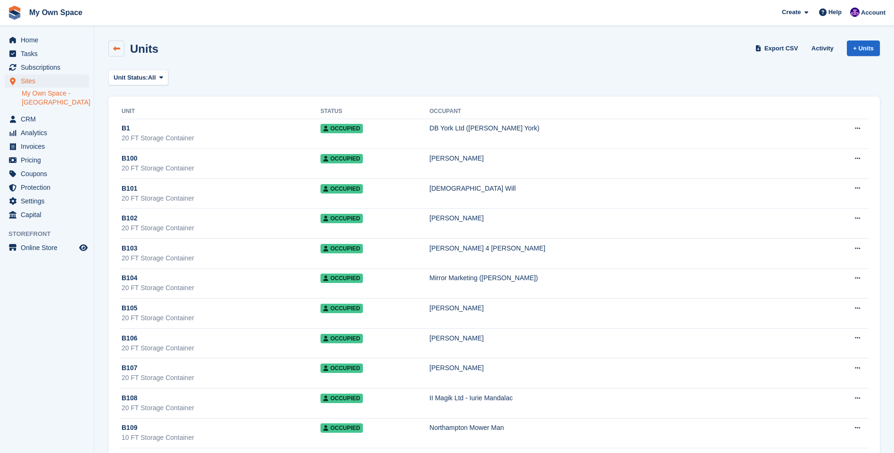
click at [120, 50] on link at bounding box center [116, 49] width 16 height 16
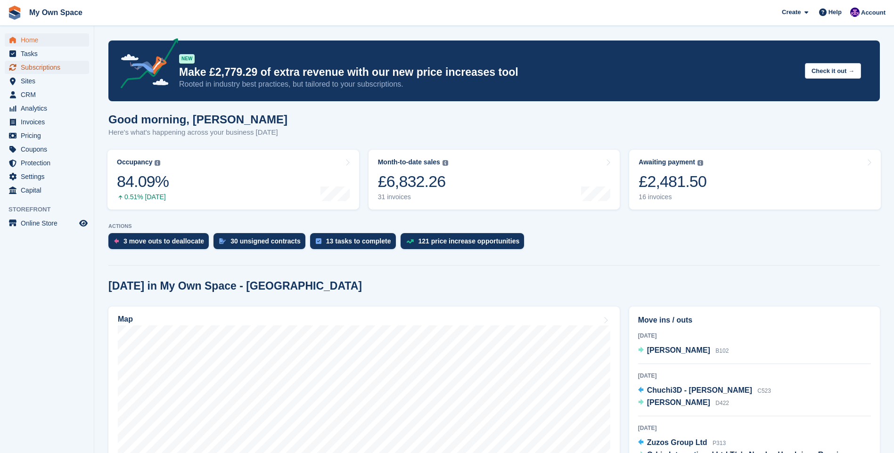
click at [46, 68] on span "Subscriptions" at bounding box center [49, 67] width 57 height 13
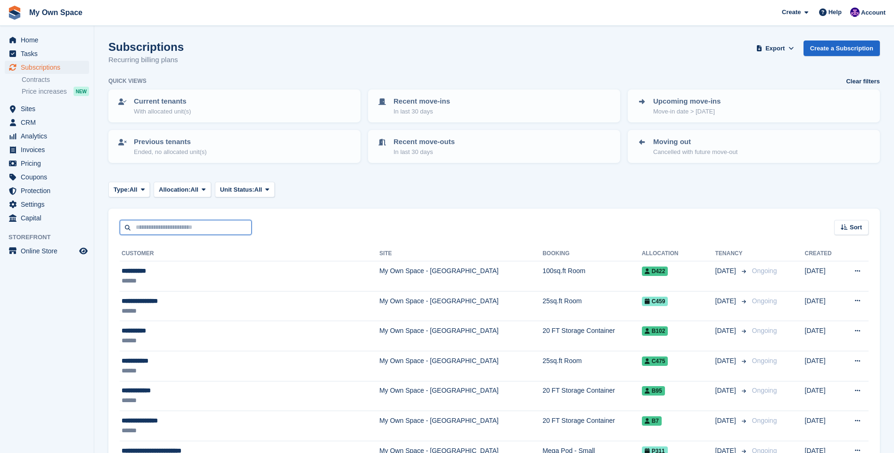
click at [172, 225] on input "text" at bounding box center [186, 228] width 132 height 16
type input "********"
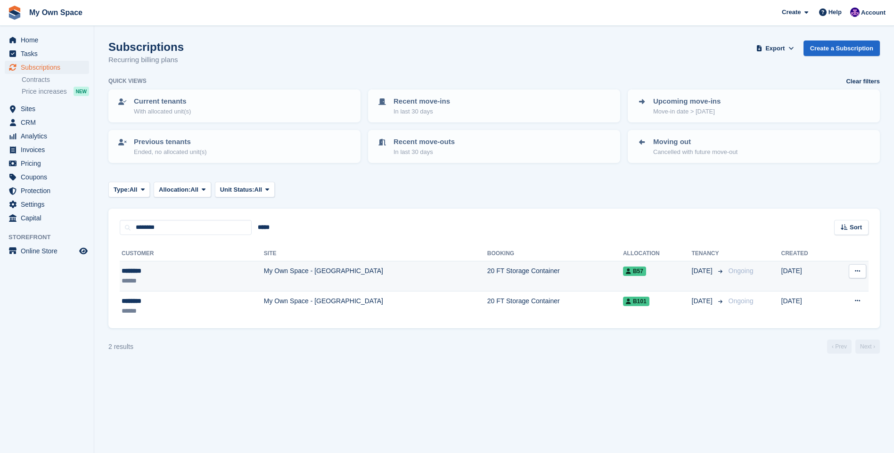
click at [310, 270] on td "My Own Space - [GEOGRAPHIC_DATA]" at bounding box center [375, 277] width 223 height 30
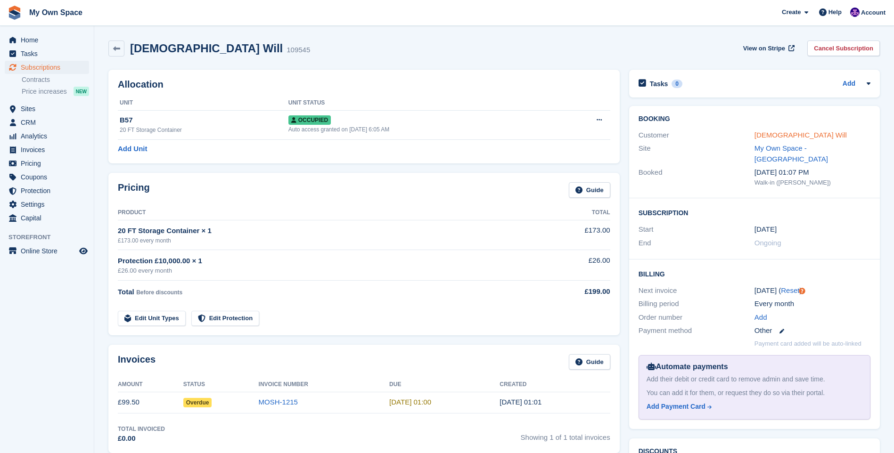
click at [769, 134] on link "God Will" at bounding box center [800, 135] width 92 height 8
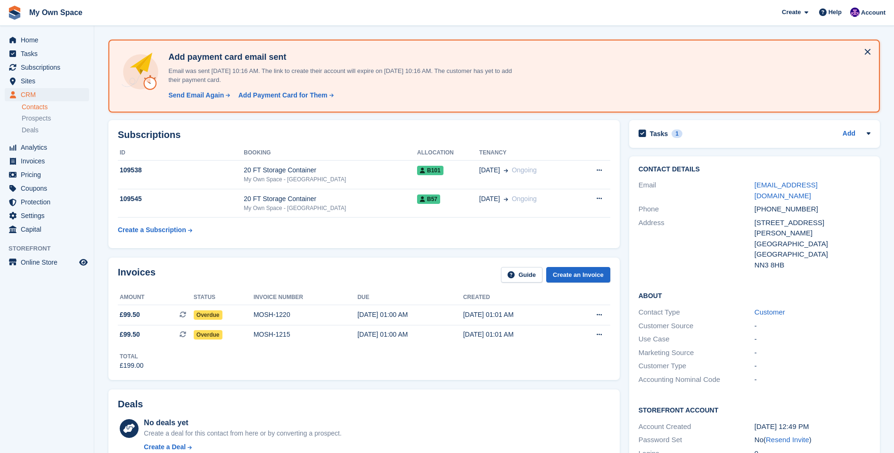
scroll to position [47, 0]
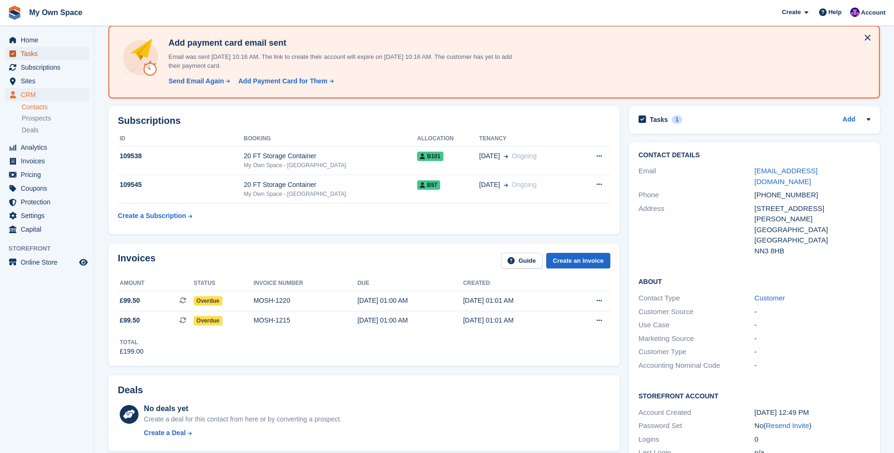
click at [41, 54] on span "Tasks" at bounding box center [49, 53] width 57 height 13
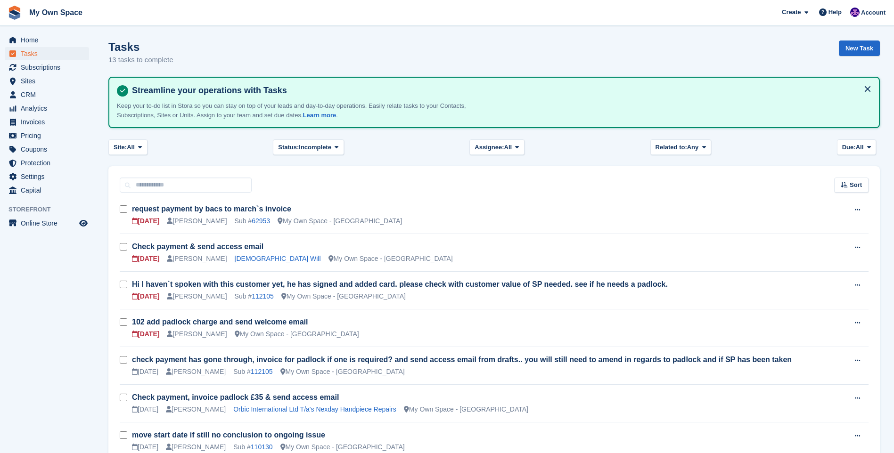
scroll to position [47, 0]
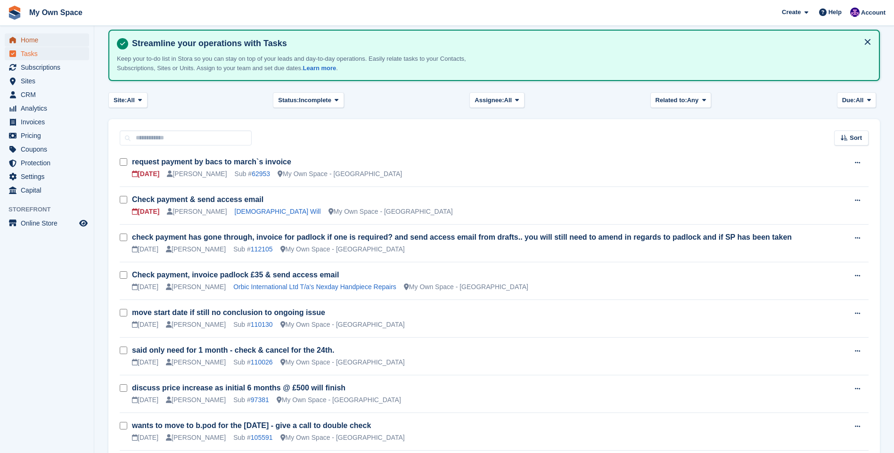
click at [31, 37] on span "Home" at bounding box center [49, 39] width 57 height 13
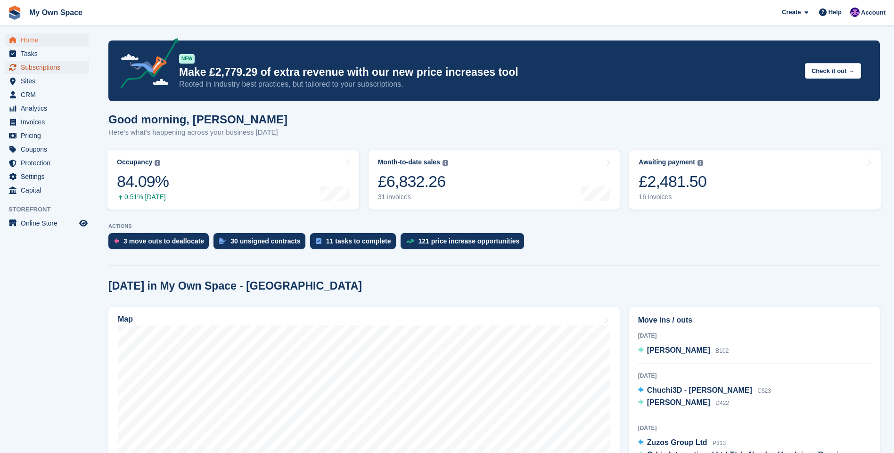
click at [57, 67] on span "Subscriptions" at bounding box center [49, 67] width 57 height 13
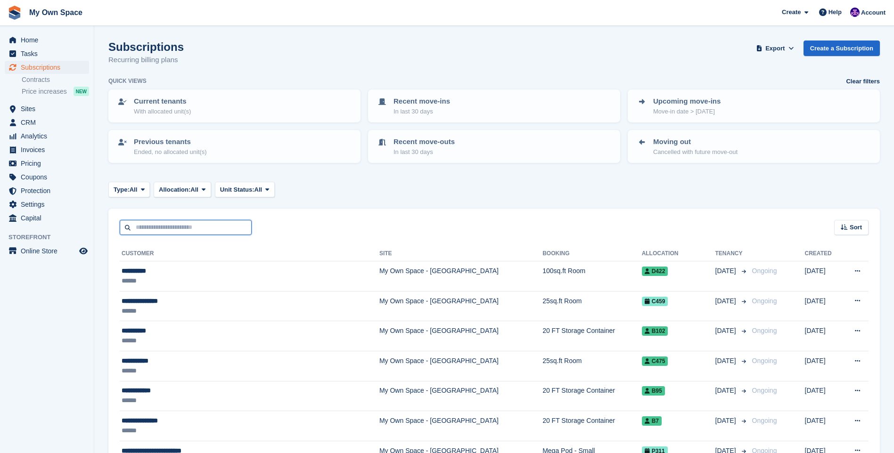
click at [212, 230] on input "text" at bounding box center [186, 228] width 132 height 16
type input "*"
type input "*****"
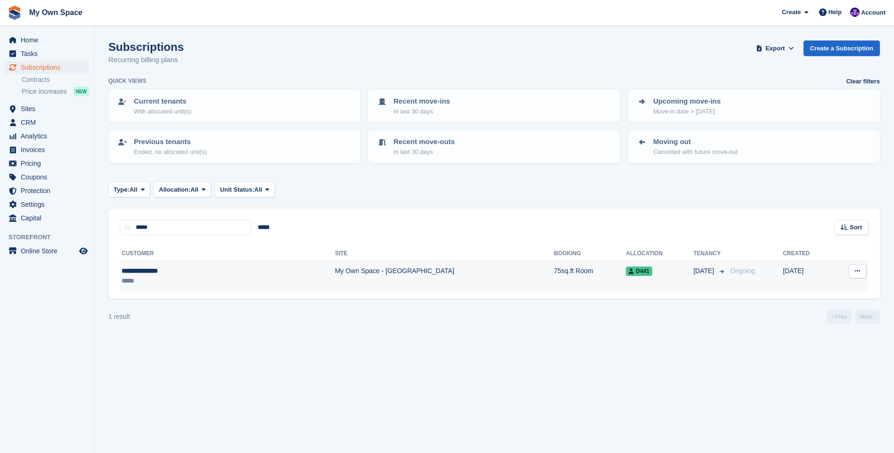
click at [154, 268] on div "**********" at bounding box center [179, 271] width 115 height 10
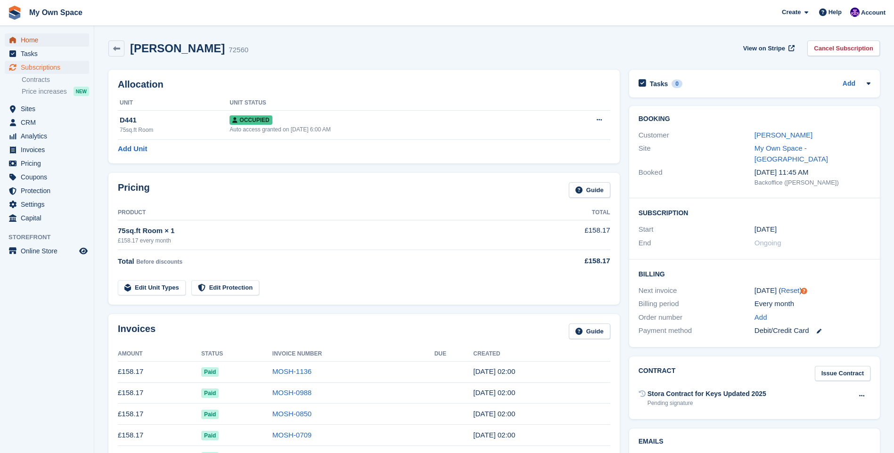
click at [25, 41] on span "Home" at bounding box center [49, 39] width 57 height 13
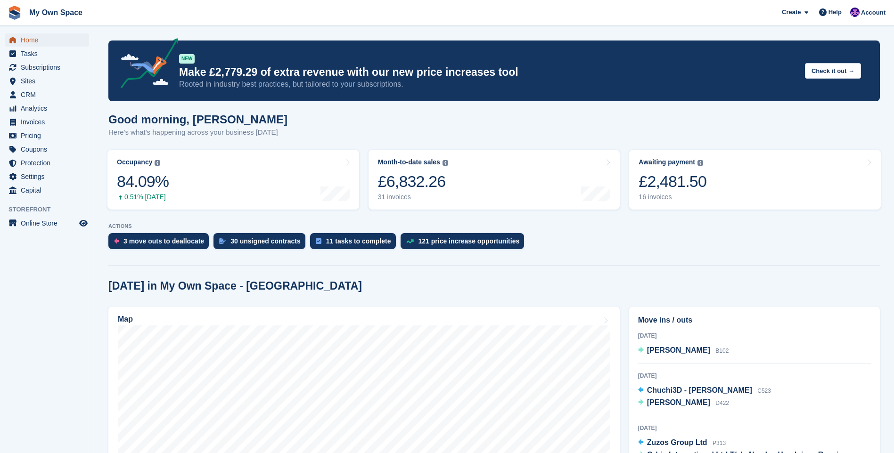
click at [58, 41] on span "Home" at bounding box center [49, 39] width 57 height 13
click at [76, 68] on span "Subscriptions" at bounding box center [49, 67] width 57 height 13
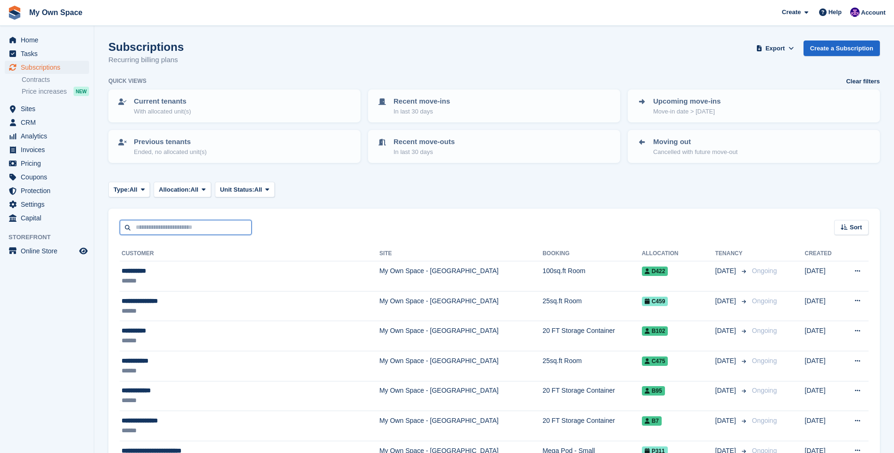
click at [144, 224] on input "text" at bounding box center [186, 228] width 132 height 16
type input "***"
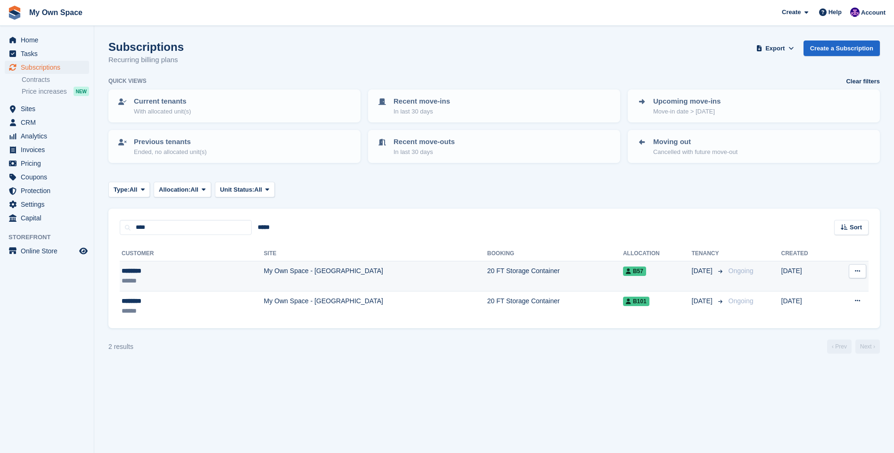
click at [132, 269] on div "********" at bounding box center [159, 271] width 75 height 10
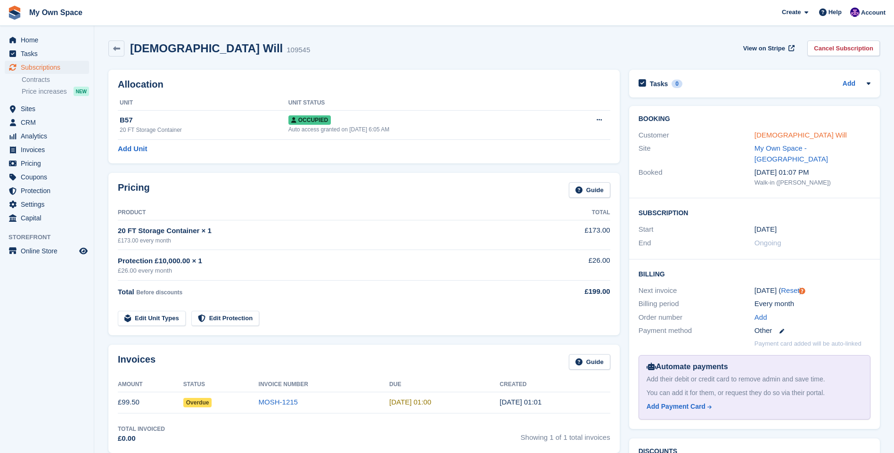
click at [774, 134] on link "[DEMOGRAPHIC_DATA] Will" at bounding box center [800, 135] width 92 height 8
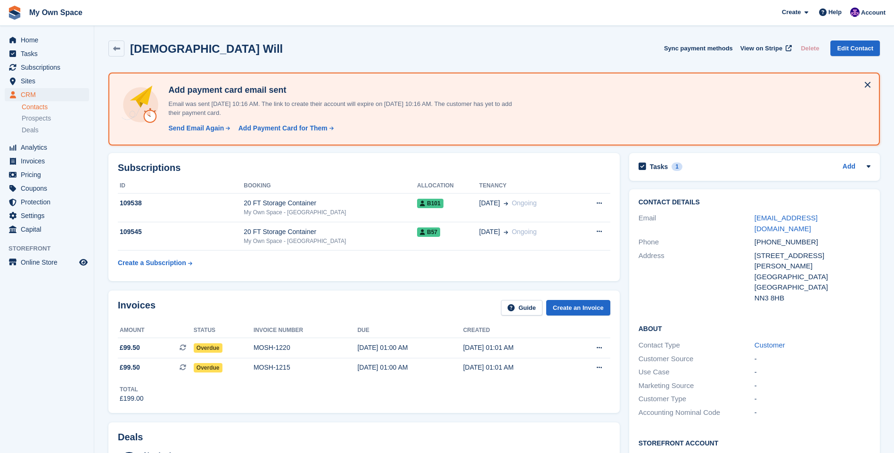
scroll to position [47, 0]
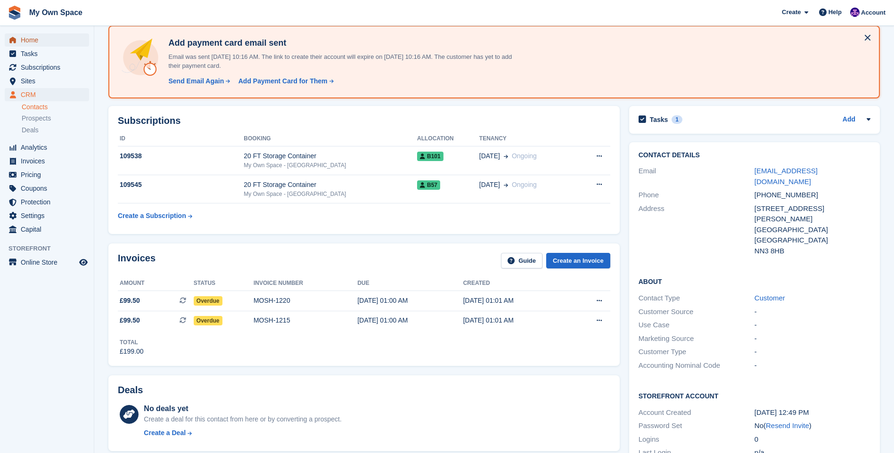
click at [56, 39] on span "Home" at bounding box center [49, 39] width 57 height 13
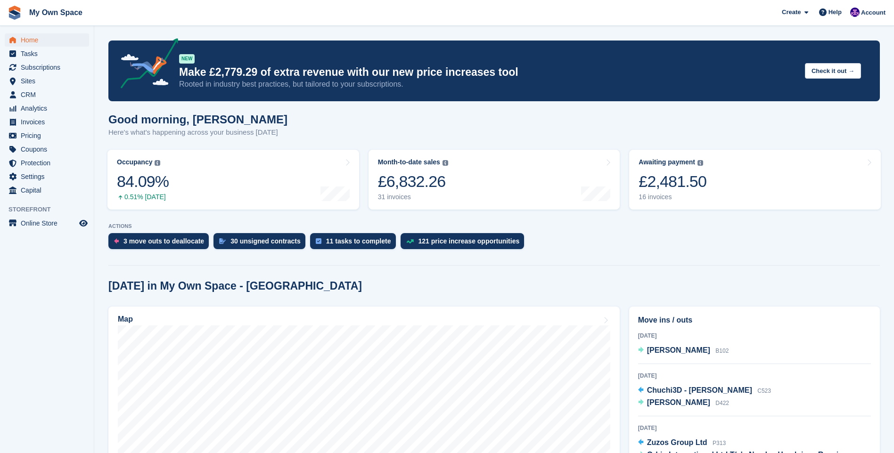
click at [46, 290] on aside "Home Tasks Subscriptions Subscriptions Subscriptions Contracts Price increases …" at bounding box center [47, 229] width 94 height 406
click at [24, 36] on span "Home" at bounding box center [49, 39] width 57 height 13
click at [52, 38] on span "Home" at bounding box center [49, 39] width 57 height 13
click at [34, 39] on span "Home" at bounding box center [49, 39] width 57 height 13
click at [46, 42] on span "Home" at bounding box center [49, 39] width 57 height 13
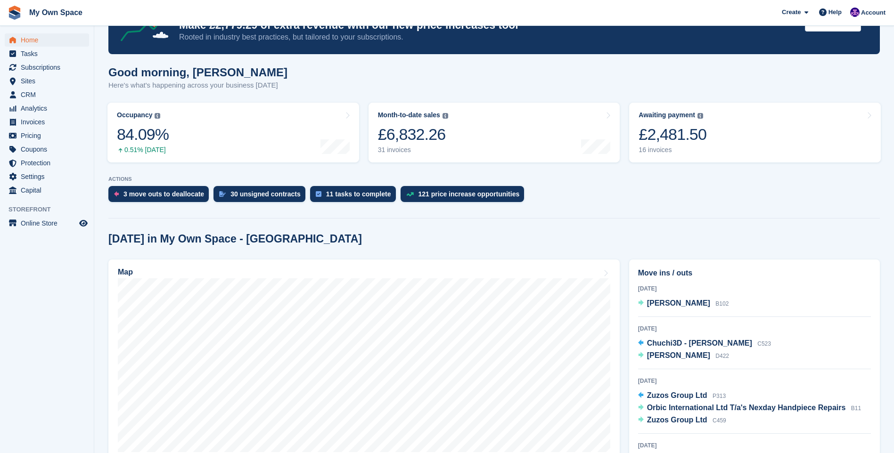
scroll to position [94, 0]
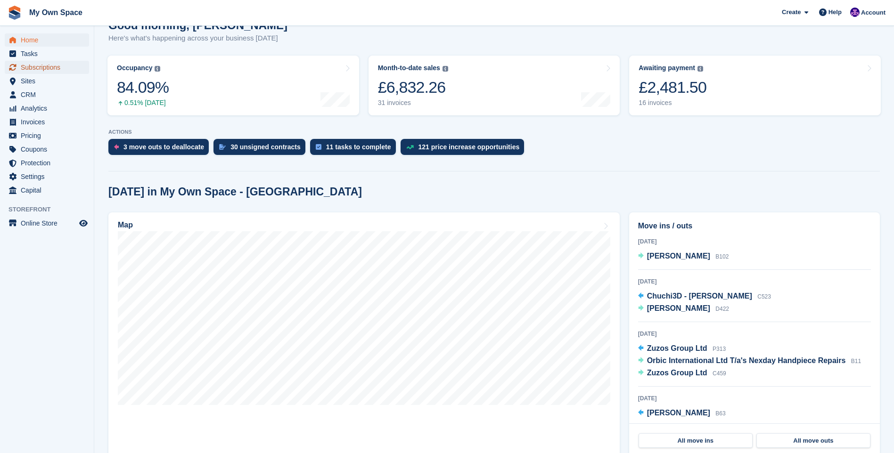
drag, startPoint x: 39, startPoint y: 64, endPoint x: 5, endPoint y: 109, distance: 56.8
click at [40, 64] on span "Subscriptions" at bounding box center [49, 67] width 57 height 13
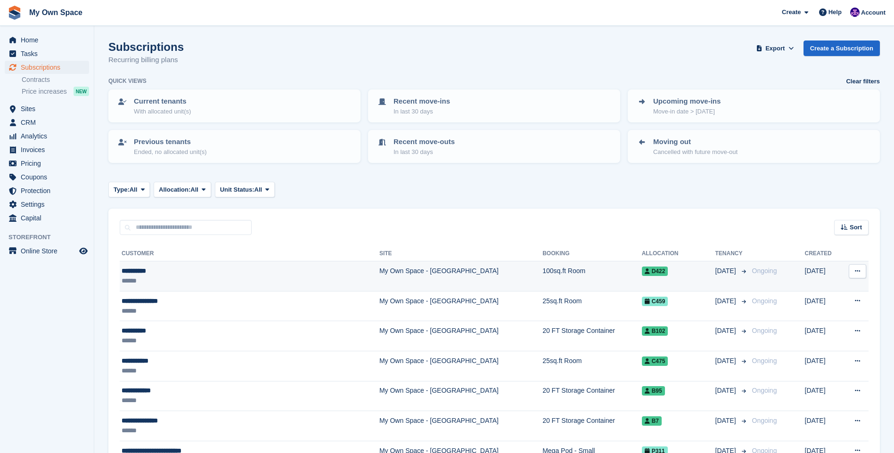
click at [222, 271] on div "**********" at bounding box center [216, 271] width 188 height 10
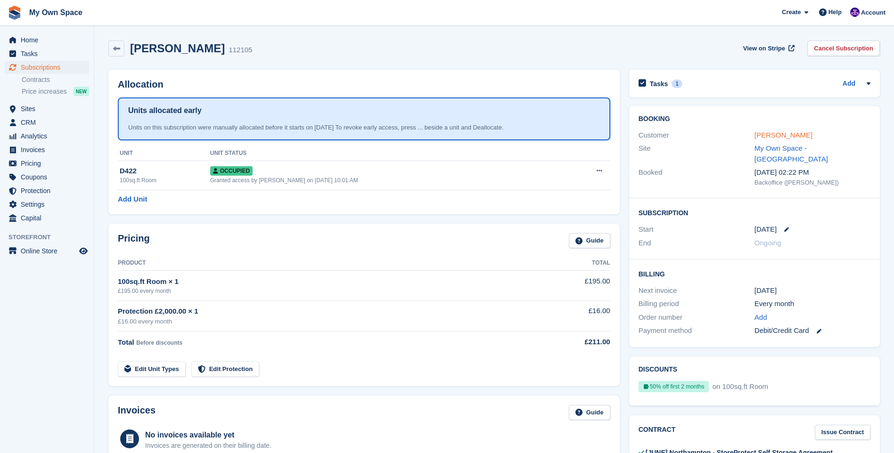
click at [761, 135] on link "[PERSON_NAME]" at bounding box center [783, 135] width 58 height 8
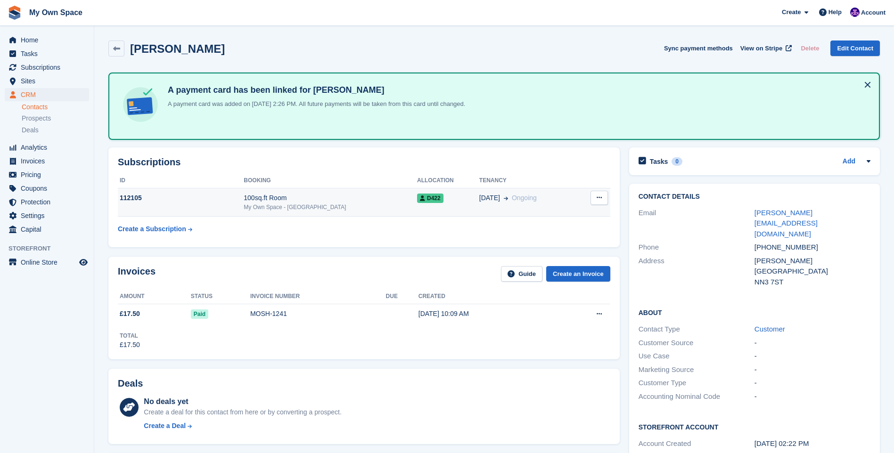
click at [603, 198] on button at bounding box center [598, 198] width 17 height 14
click at [599, 171] on div "Subscriptions ID Booking Allocation Tenancy 112105 100sq.ft Room My Own Space -…" at bounding box center [363, 198] width 511 height 100
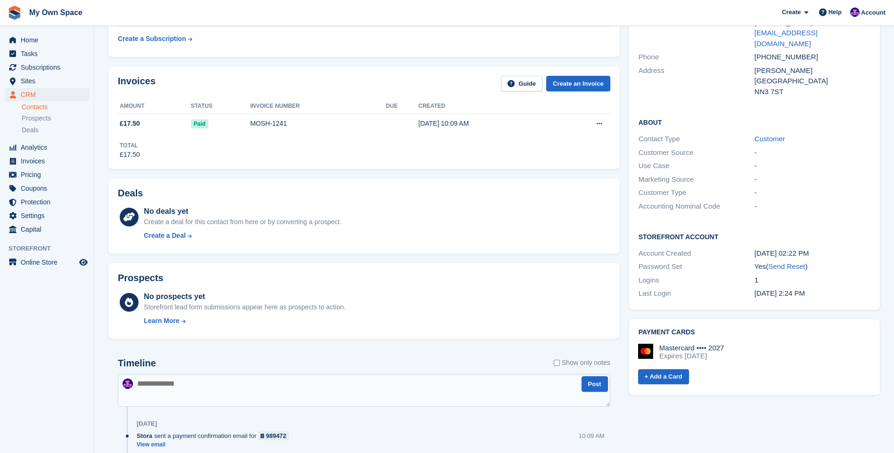
scroll to position [61, 0]
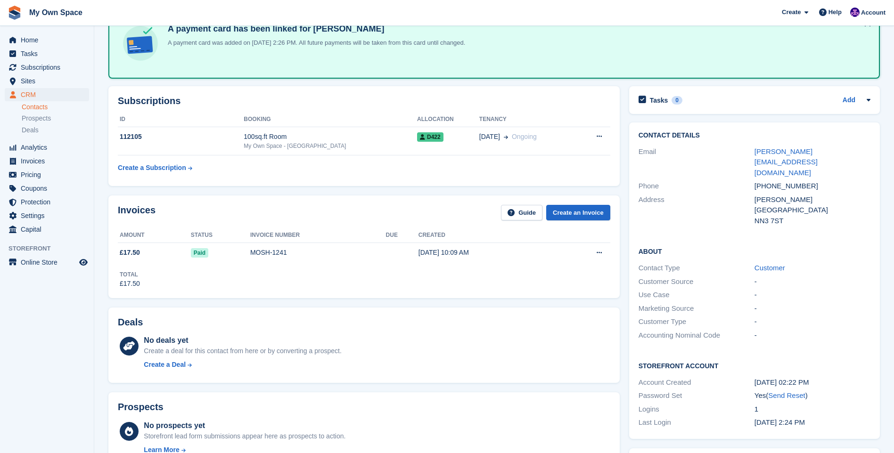
click at [371, 264] on div "Total £17.50" at bounding box center [364, 276] width 492 height 26
click at [377, 253] on div "MOSH-1241" at bounding box center [318, 253] width 136 height 10
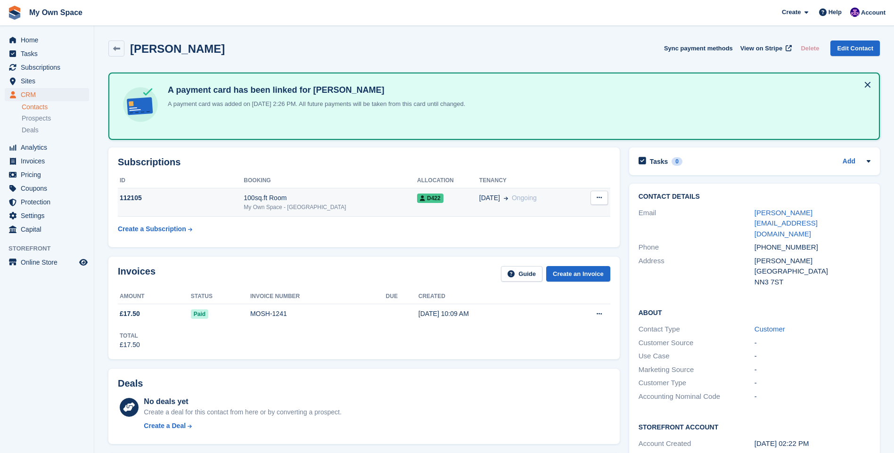
scroll to position [61, 0]
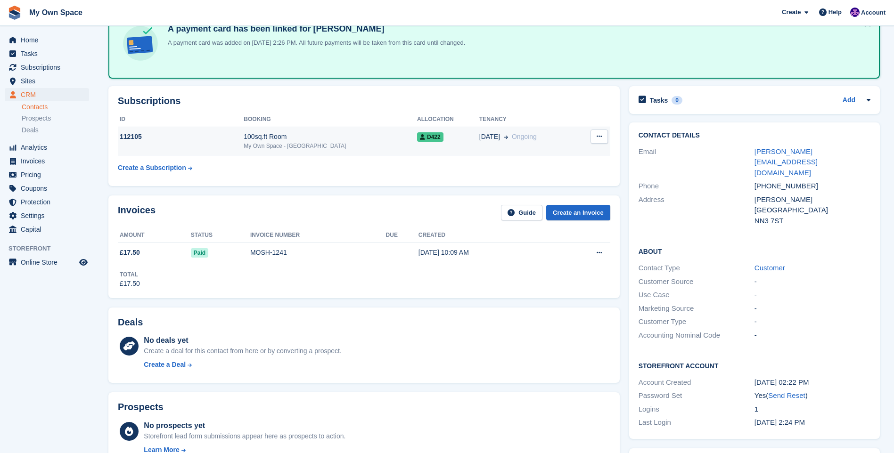
click at [600, 143] on button at bounding box center [598, 137] width 17 height 14
click at [601, 134] on icon at bounding box center [599, 136] width 5 height 6
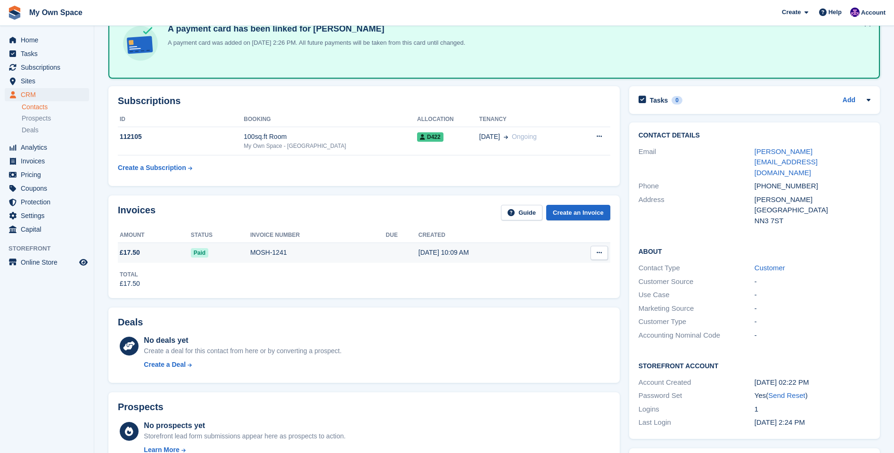
click at [605, 251] on button at bounding box center [598, 253] width 17 height 14
click at [593, 230] on th at bounding box center [583, 235] width 54 height 15
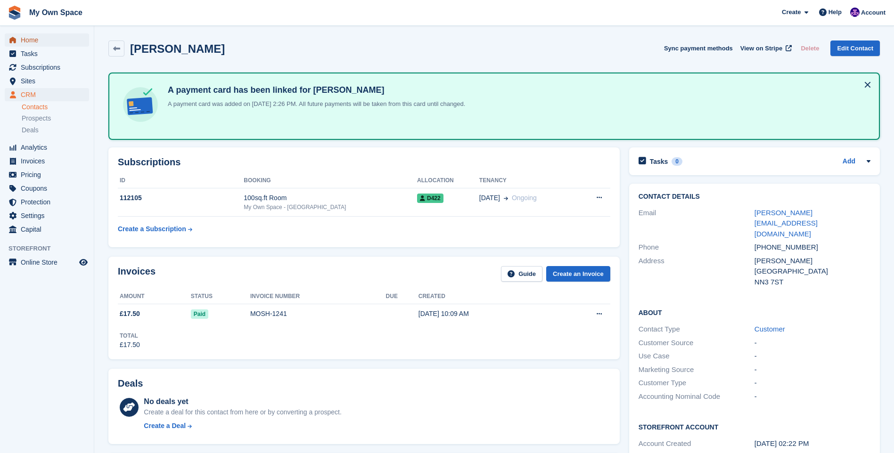
click at [31, 41] on span "Home" at bounding box center [49, 39] width 57 height 13
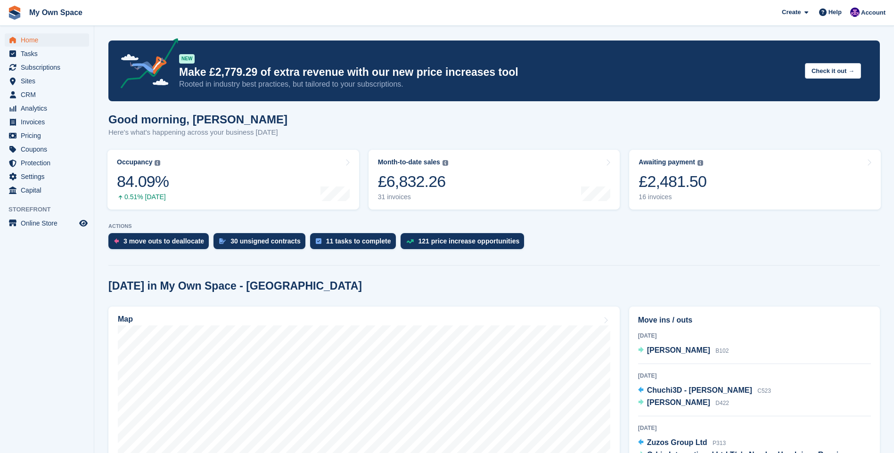
click at [46, 36] on span "Home" at bounding box center [49, 39] width 57 height 13
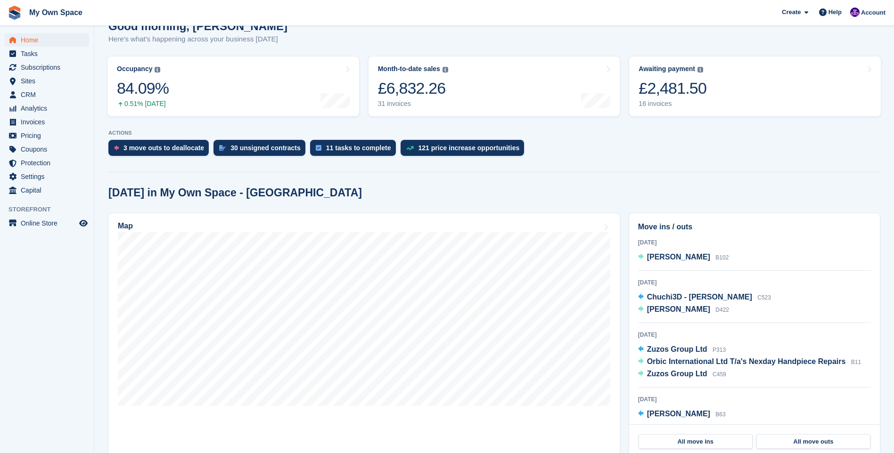
scroll to position [94, 0]
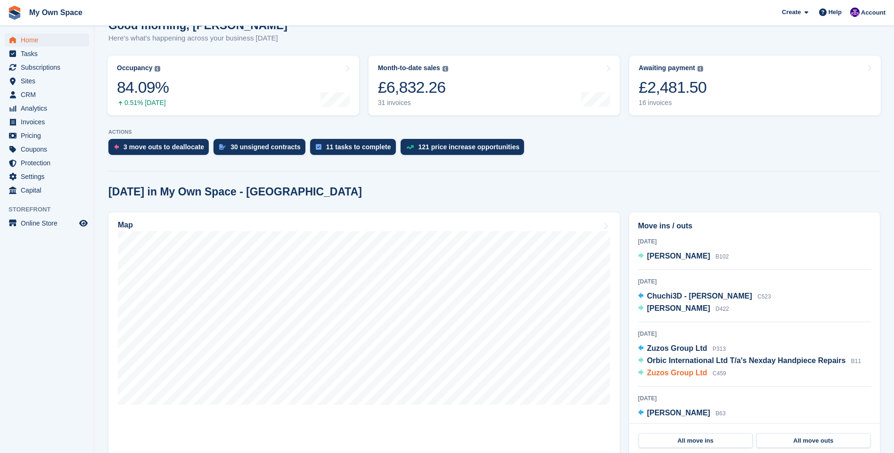
click at [681, 374] on span "Zuzos Group Ltd" at bounding box center [677, 373] width 60 height 8
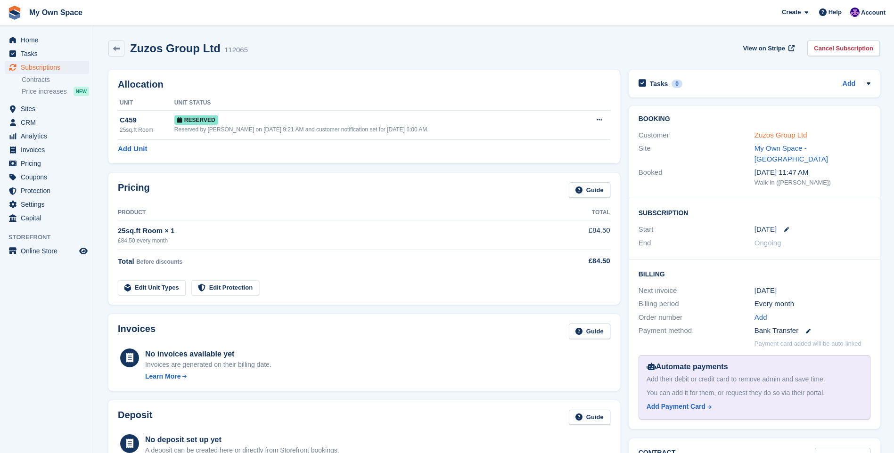
click at [797, 136] on link "Zuzos Group Ltd" at bounding box center [780, 135] width 53 height 8
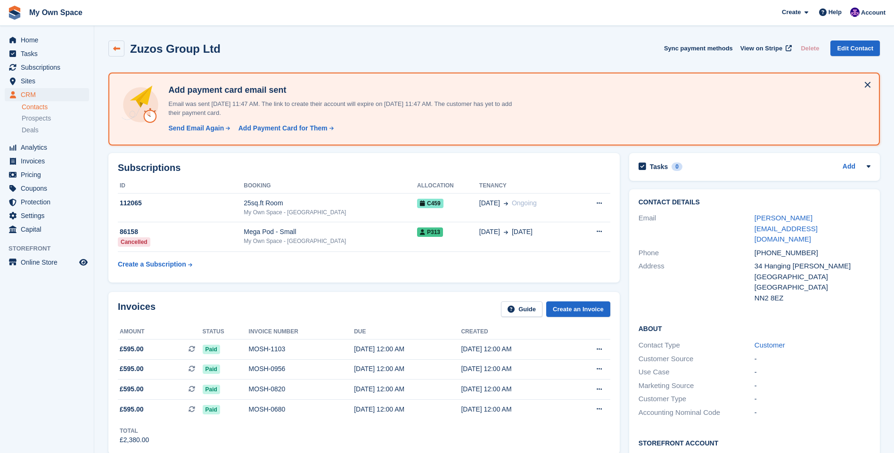
click at [111, 41] on link at bounding box center [116, 49] width 16 height 16
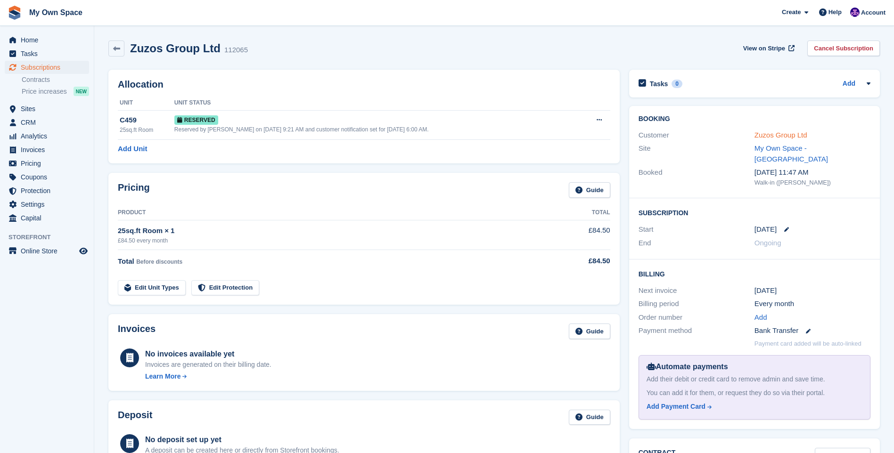
click at [797, 133] on link "Zuzos Group Ltd" at bounding box center [780, 135] width 53 height 8
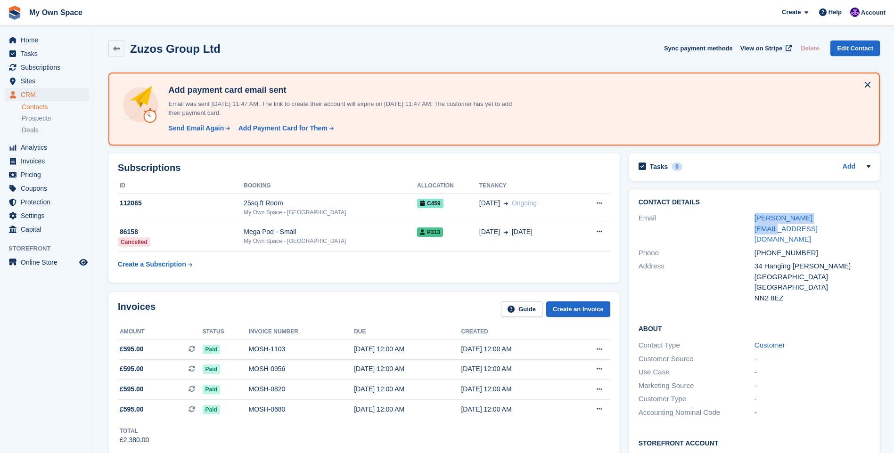
drag, startPoint x: 835, startPoint y: 218, endPoint x: 753, endPoint y: 224, distance: 81.7
click at [753, 224] on div "Email marcelo@zuzos.co.uk" at bounding box center [755, 229] width 232 height 35
copy div "[PERSON_NAME][EMAIL_ADDRESS][DOMAIN_NAME]"
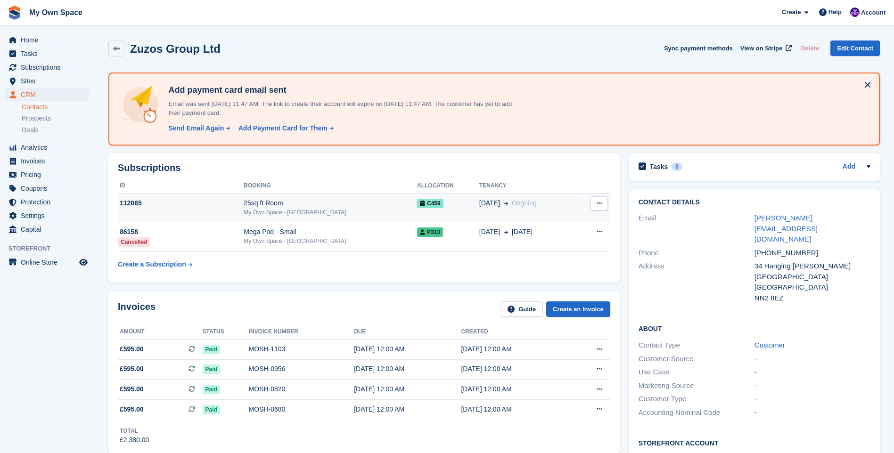
click at [271, 208] on div "My Own Space - [GEOGRAPHIC_DATA]" at bounding box center [330, 212] width 173 height 8
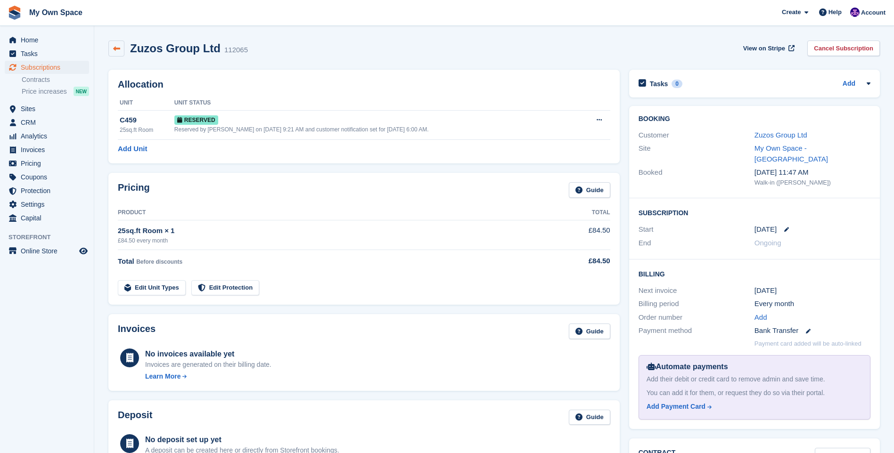
click at [117, 51] on icon at bounding box center [116, 48] width 7 height 7
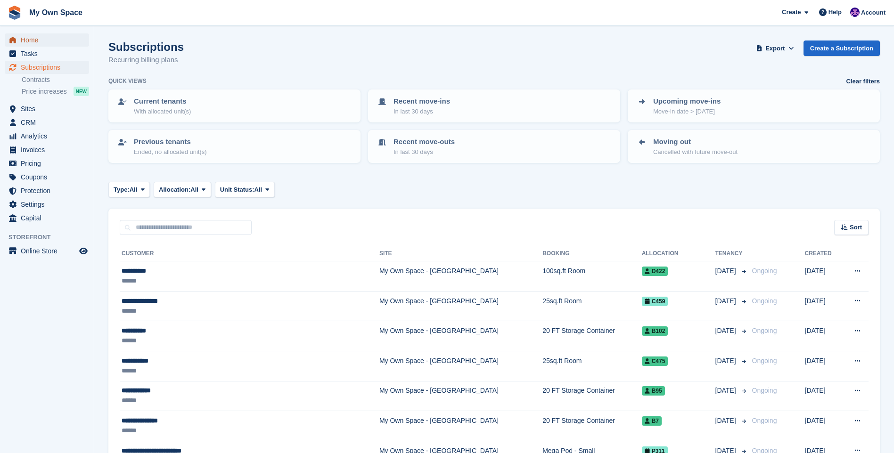
click at [25, 35] on span "Home" at bounding box center [49, 39] width 57 height 13
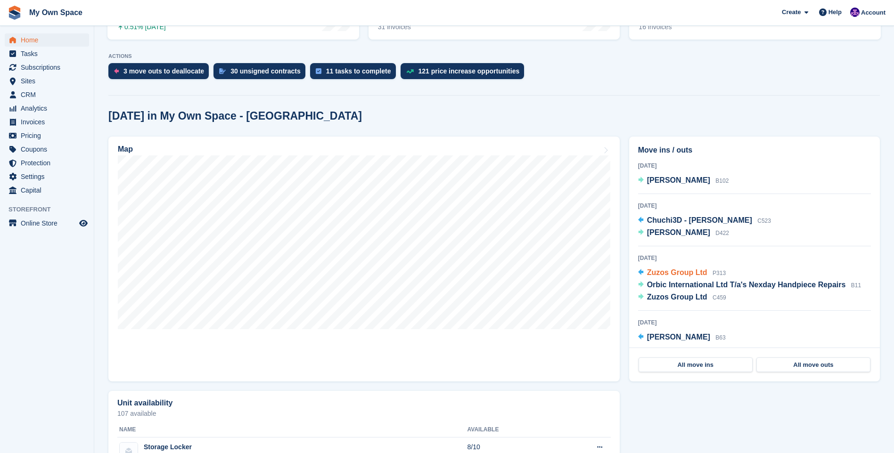
scroll to position [189, 0]
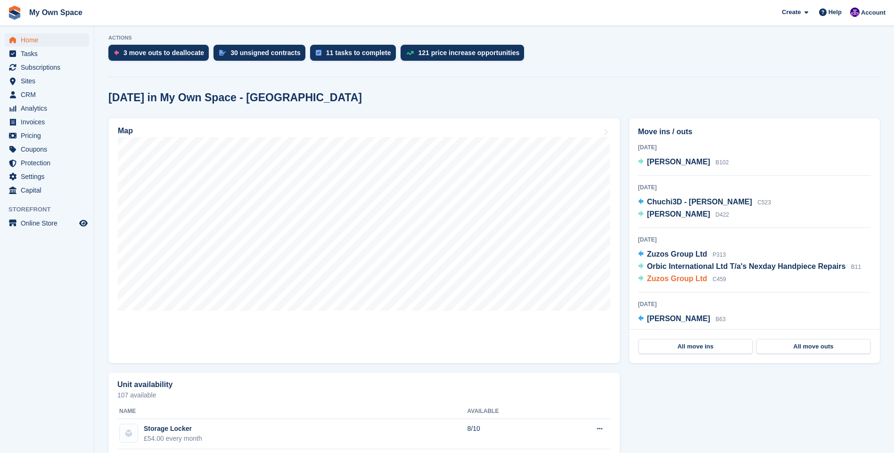
click at [665, 280] on span "Zuzos Group Ltd" at bounding box center [677, 279] width 60 height 8
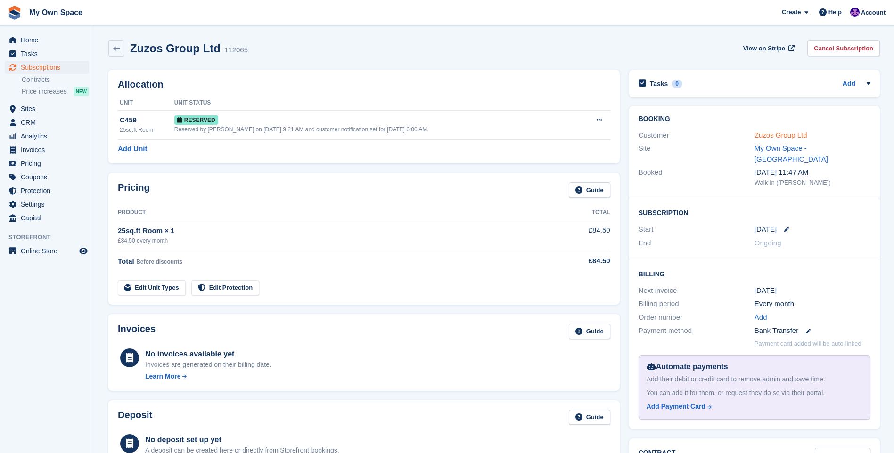
click at [778, 132] on link "Zuzos Group Ltd" at bounding box center [780, 135] width 53 height 8
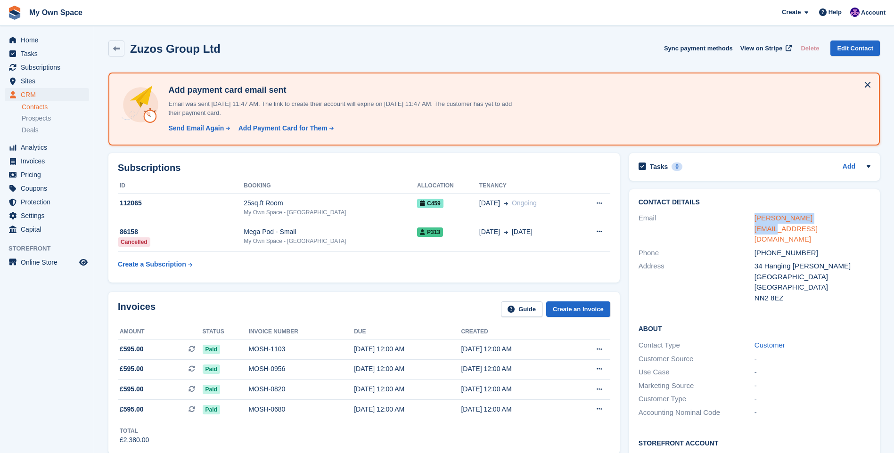
click at [756, 218] on link "marcelo@zuzos.co.uk" at bounding box center [785, 228] width 63 height 29
copy link "marcelo@zuzos.co.uk"
click at [33, 38] on span "Home" at bounding box center [49, 39] width 57 height 13
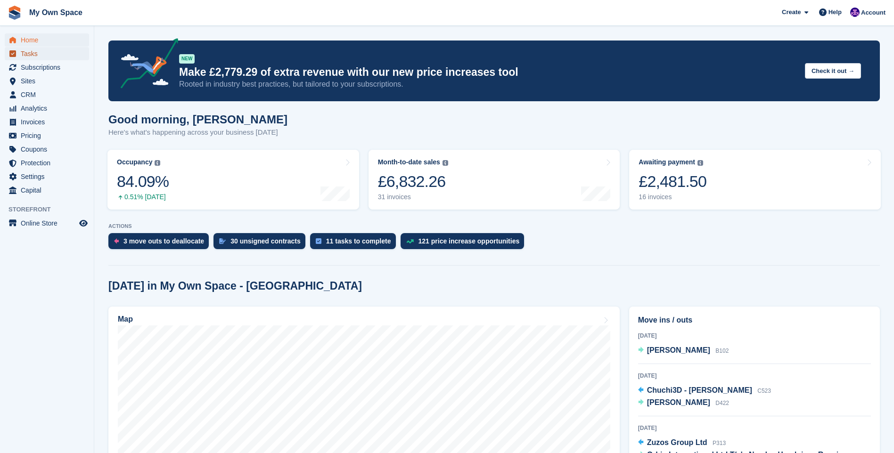
click at [46, 56] on span "Tasks" at bounding box center [49, 53] width 57 height 13
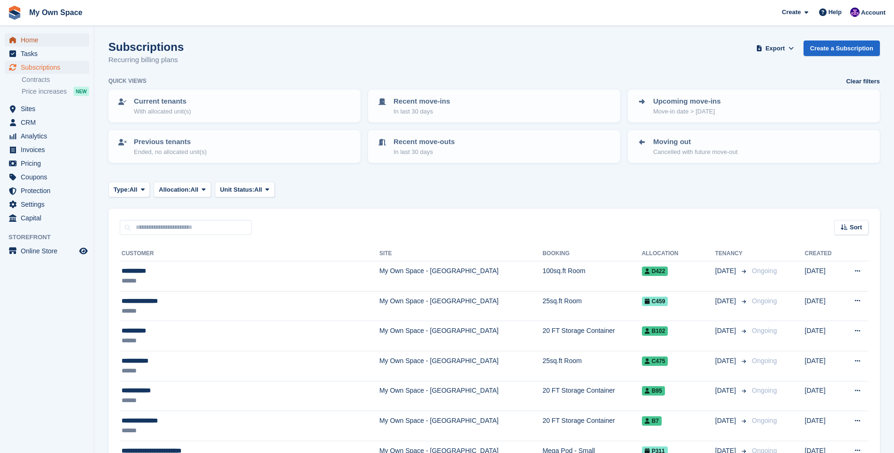
click at [47, 41] on span "Home" at bounding box center [49, 39] width 57 height 13
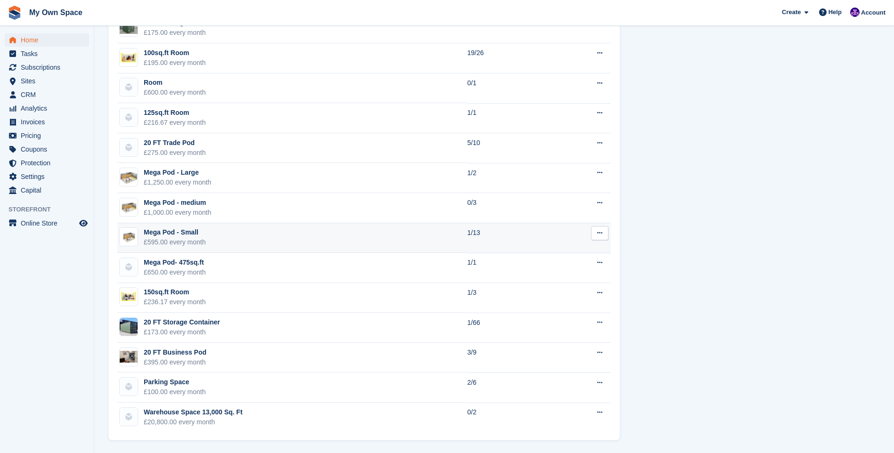
scroll to position [805, 0]
click at [158, 235] on div "Mega Pod - Small" at bounding box center [175, 232] width 62 height 10
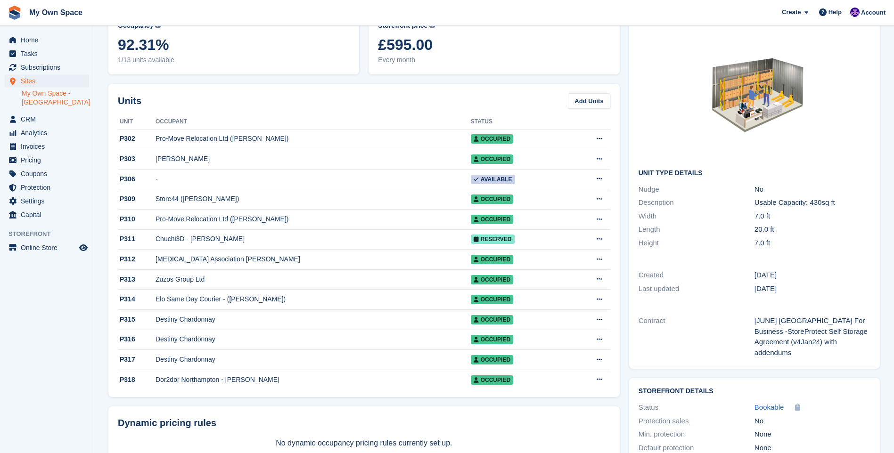
scroll to position [141, 0]
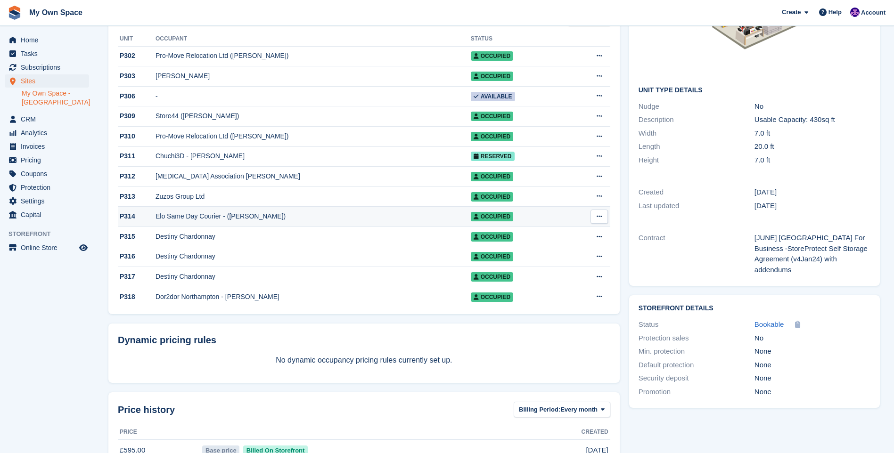
click at [172, 221] on div "Elo Same Day Courier - ([PERSON_NAME])" at bounding box center [313, 217] width 315 height 10
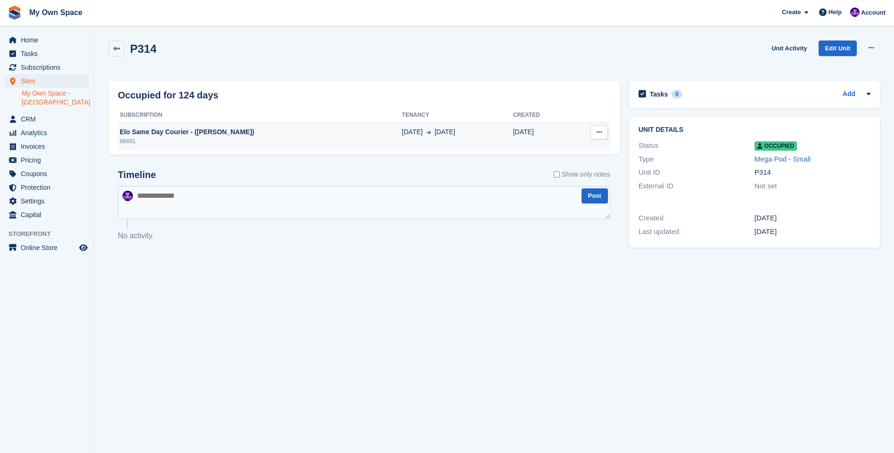
click at [297, 136] on div "Elo Same Day Courier - ([PERSON_NAME])" at bounding box center [260, 132] width 284 height 10
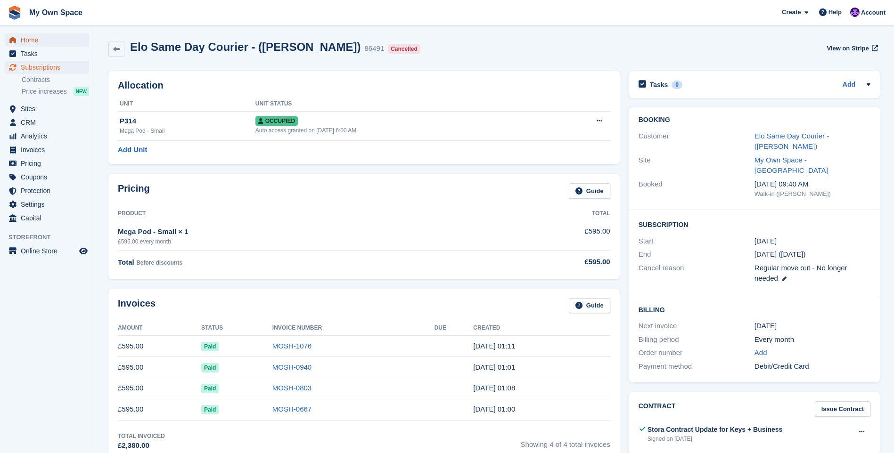
click at [54, 44] on span "Home" at bounding box center [49, 39] width 57 height 13
